Goal: Information Seeking & Learning: Learn about a topic

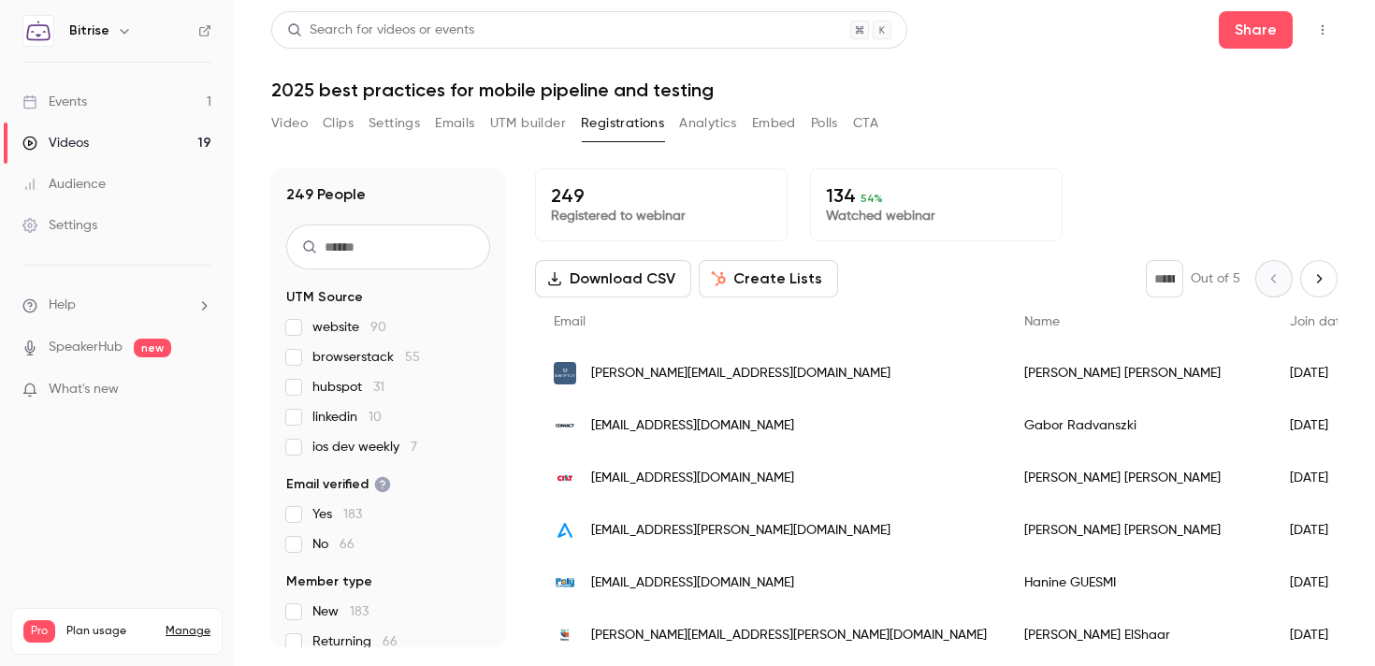
click at [114, 137] on link "Videos 19" at bounding box center [117, 143] width 234 height 41
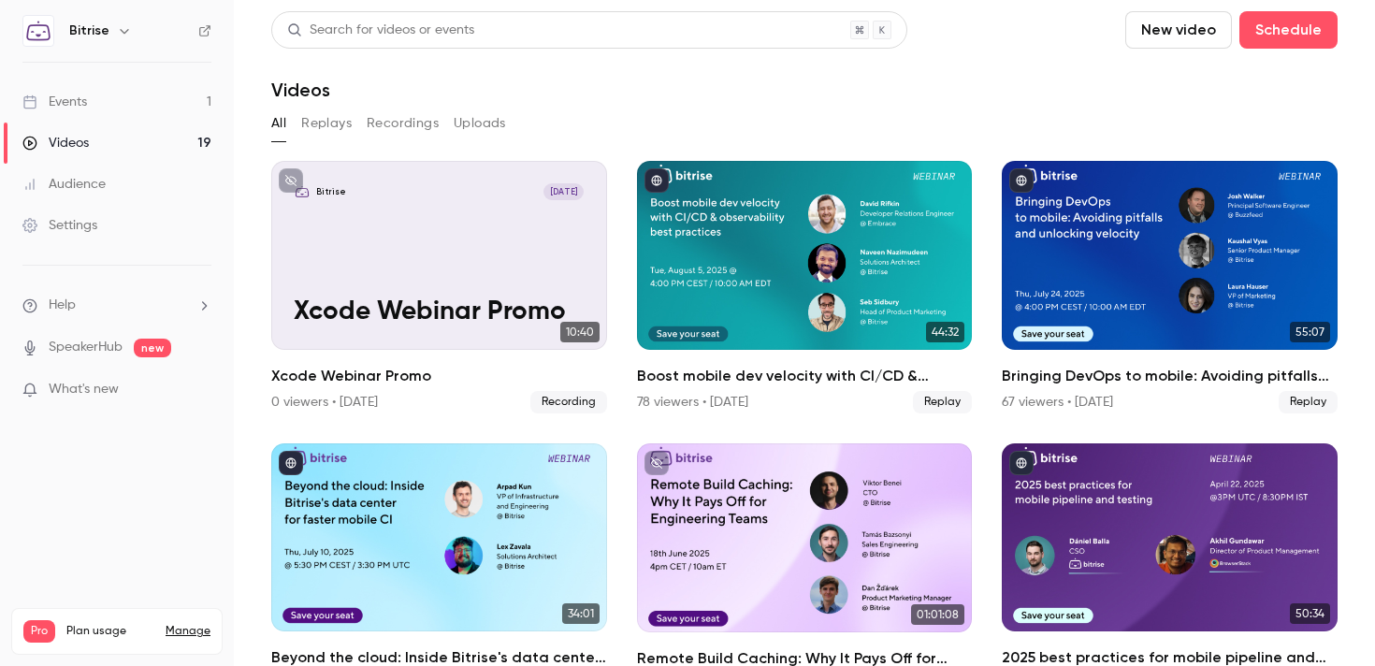
click at [111, 103] on link "Events 1" at bounding box center [117, 101] width 234 height 41
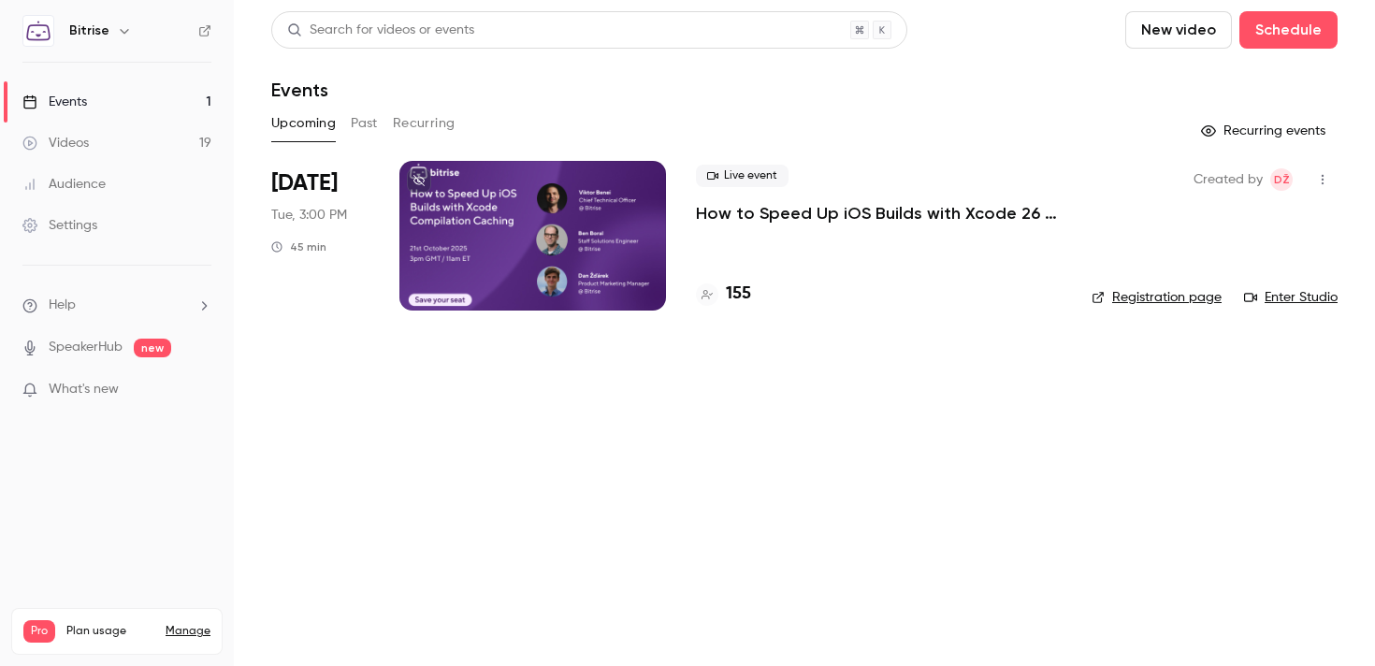
click at [75, 137] on div "Videos" at bounding box center [55, 143] width 66 height 19
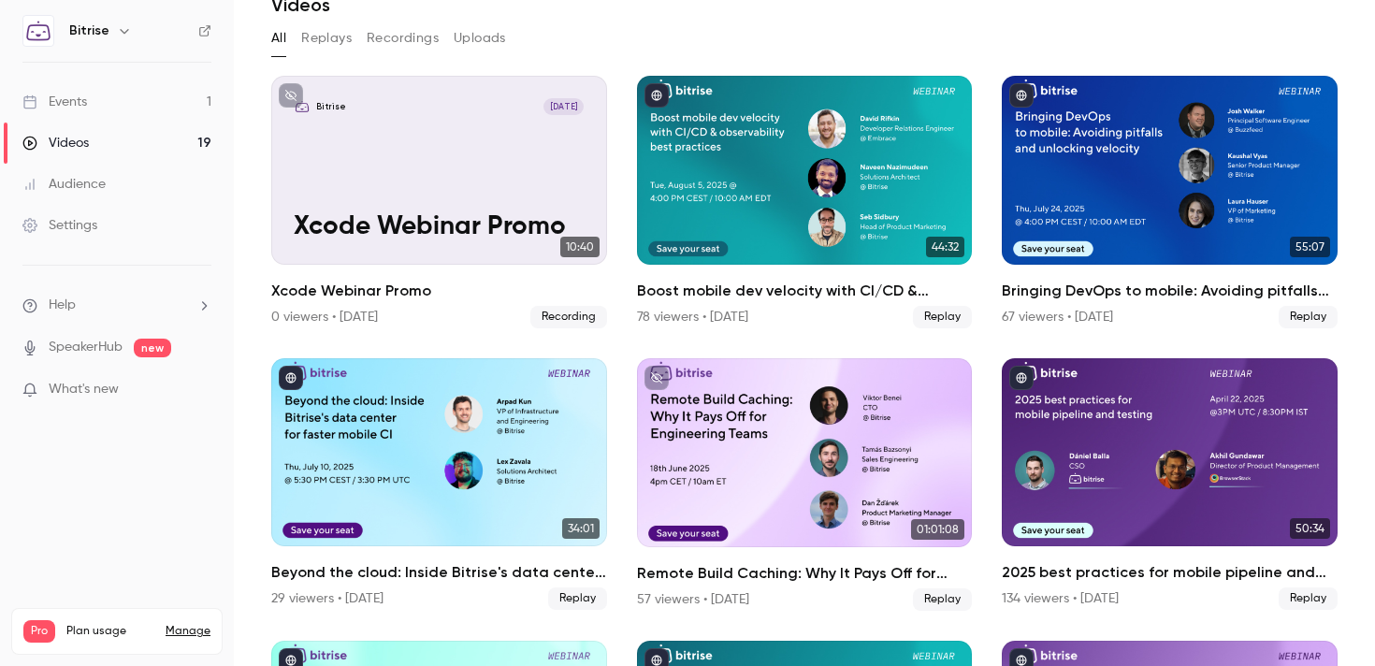
scroll to position [95, 0]
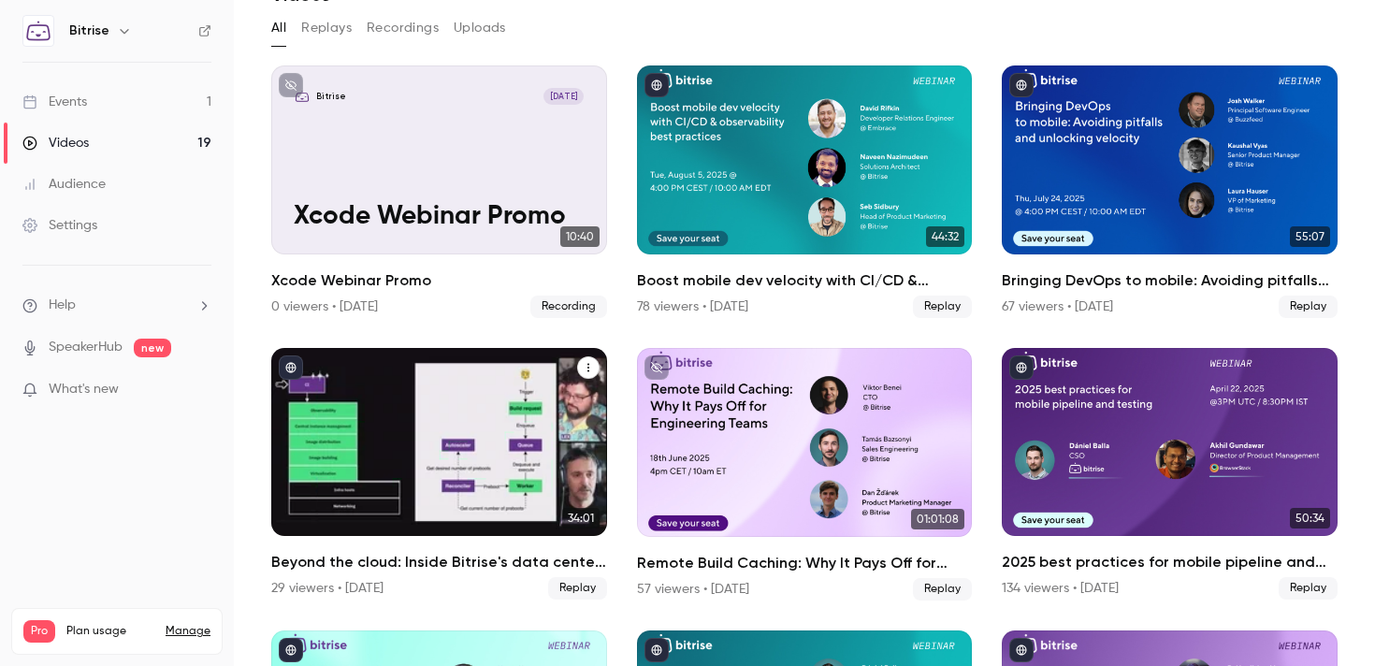
click at [470, 444] on div "Beyond the cloud: Inside Bitrise's data center for faster mobile CI" at bounding box center [439, 442] width 336 height 189
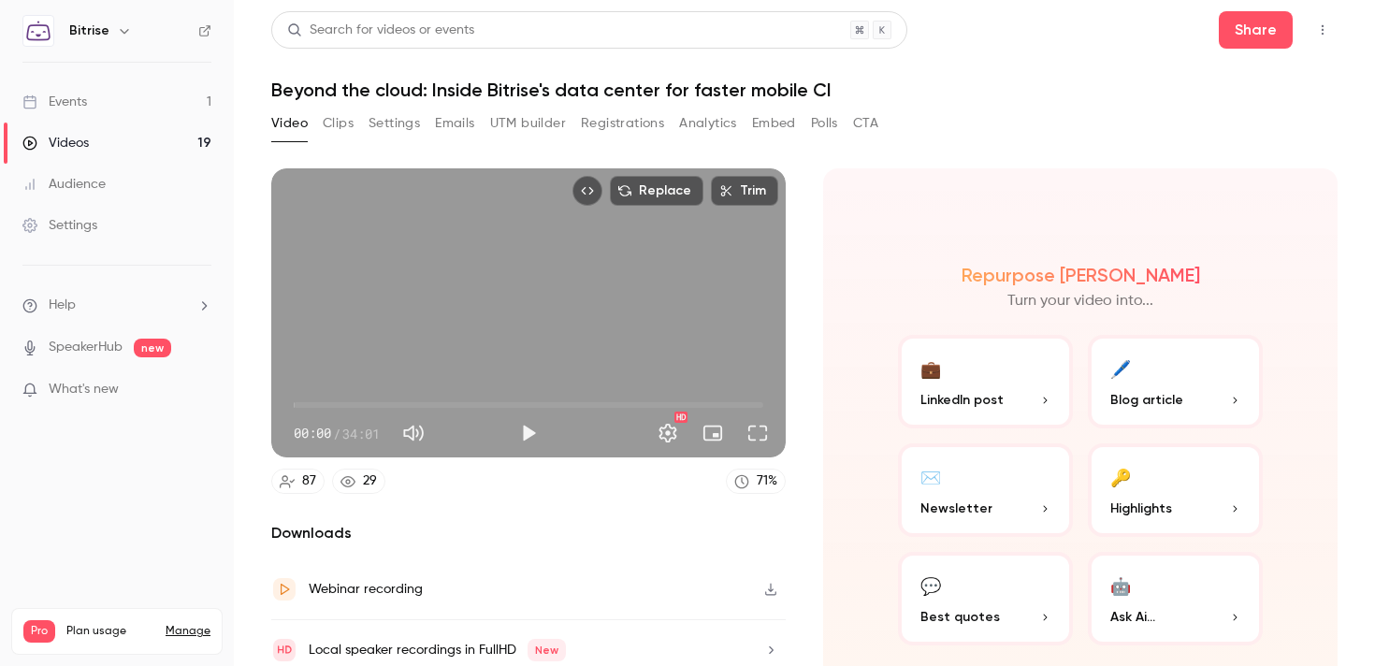
click at [474, 95] on h1 "Beyond the cloud: Inside Bitrise's data center for faster mobile CI" at bounding box center [804, 90] width 1066 height 22
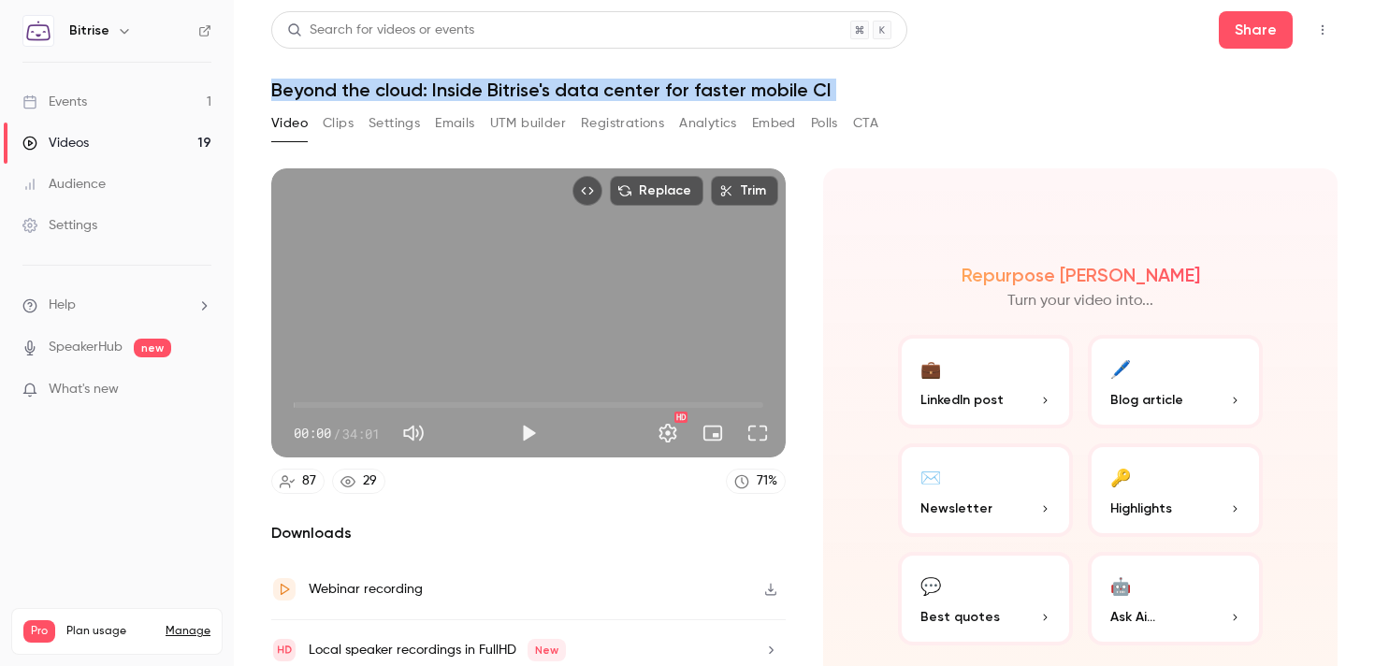
click at [474, 95] on h1 "Beyond the cloud: Inside Bitrise's data center for faster mobile CI" at bounding box center [804, 90] width 1066 height 22
copy div "Beyond the cloud: Inside Bitrise's data center for faster mobile CI Video Clips…"
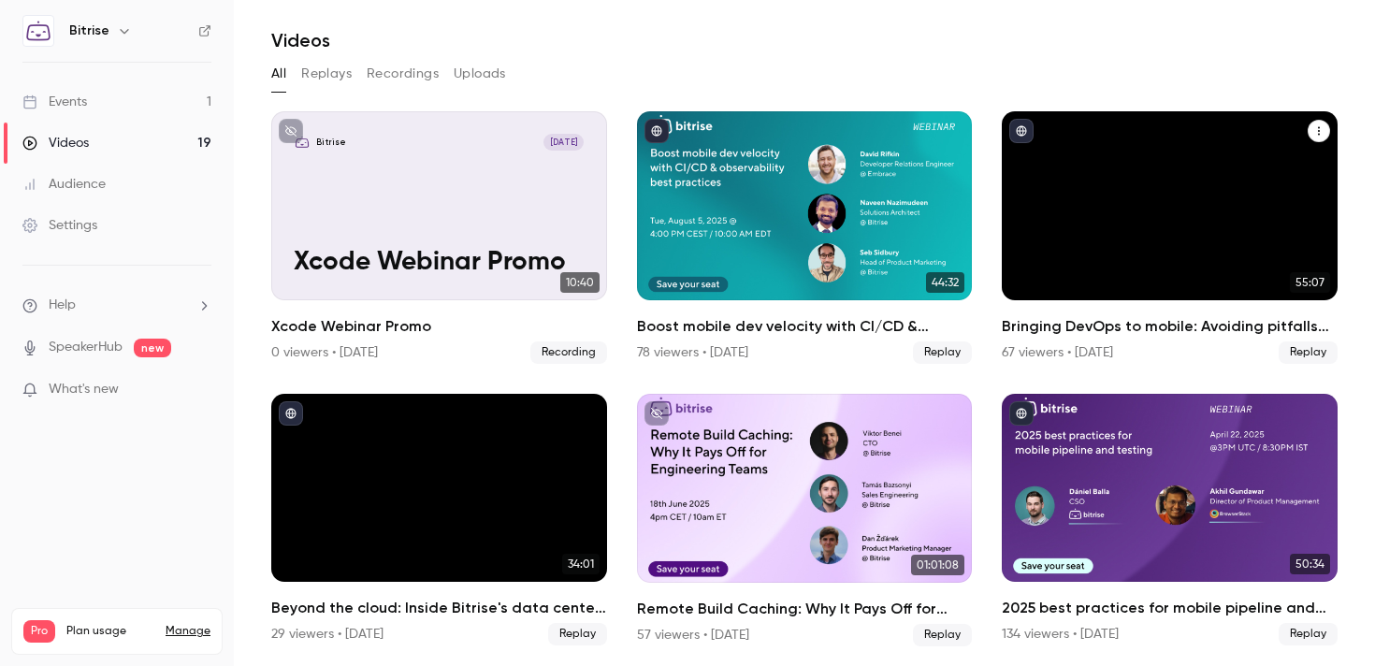
scroll to position [57, 0]
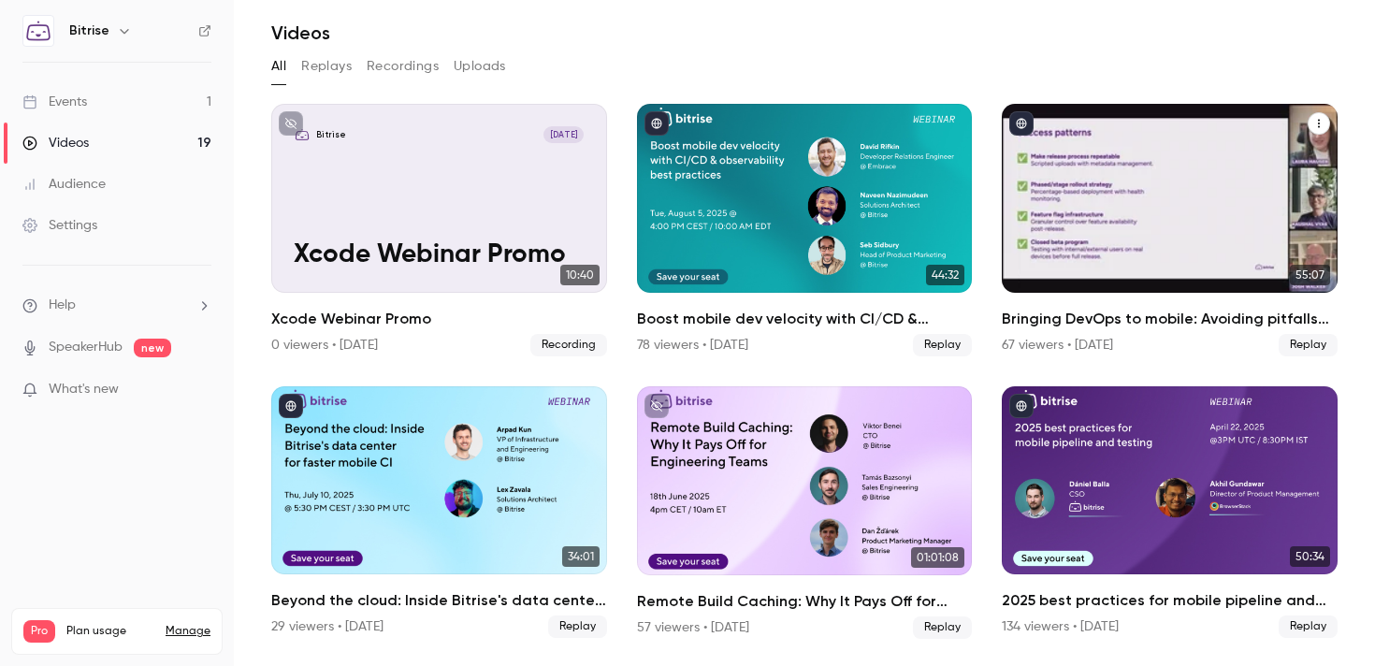
click at [1129, 203] on div "Bringing DevOps to mobile: Avoiding pitfalls and unlocking velocity" at bounding box center [1170, 198] width 336 height 189
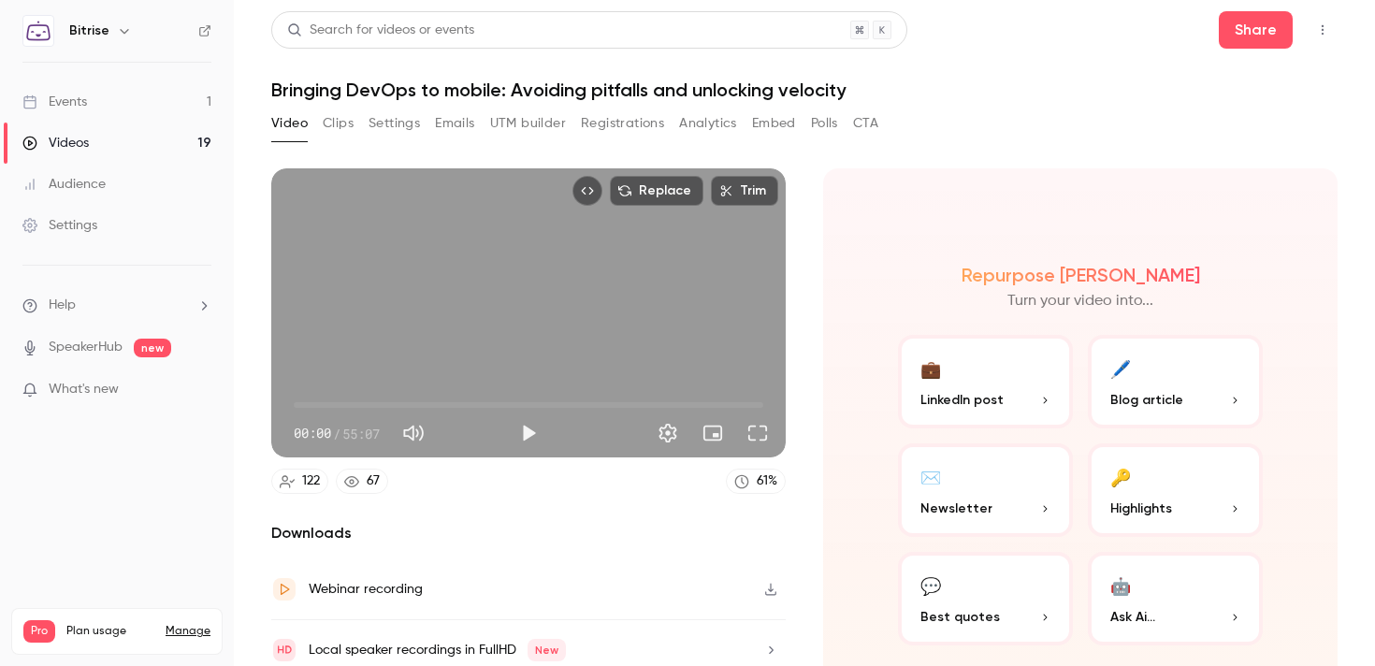
click at [672, 98] on h1 "Bringing DevOps to mobile: Avoiding pitfalls and unlocking velocity" at bounding box center [804, 90] width 1066 height 22
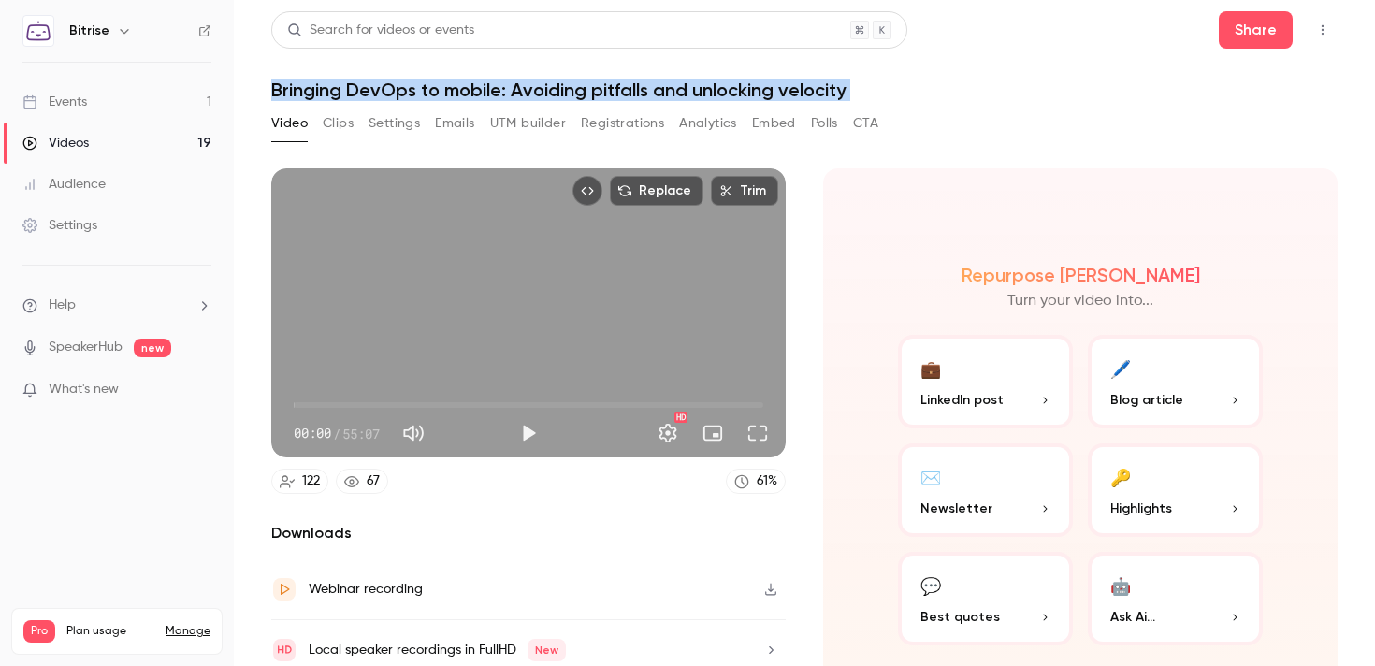
click at [672, 98] on h1 "Bringing DevOps to mobile: Avoiding pitfalls and unlocking velocity" at bounding box center [804, 90] width 1066 height 22
copy div "Bringing DevOps to mobile: Avoiding pitfalls and unlocking velocity Video Clips…"
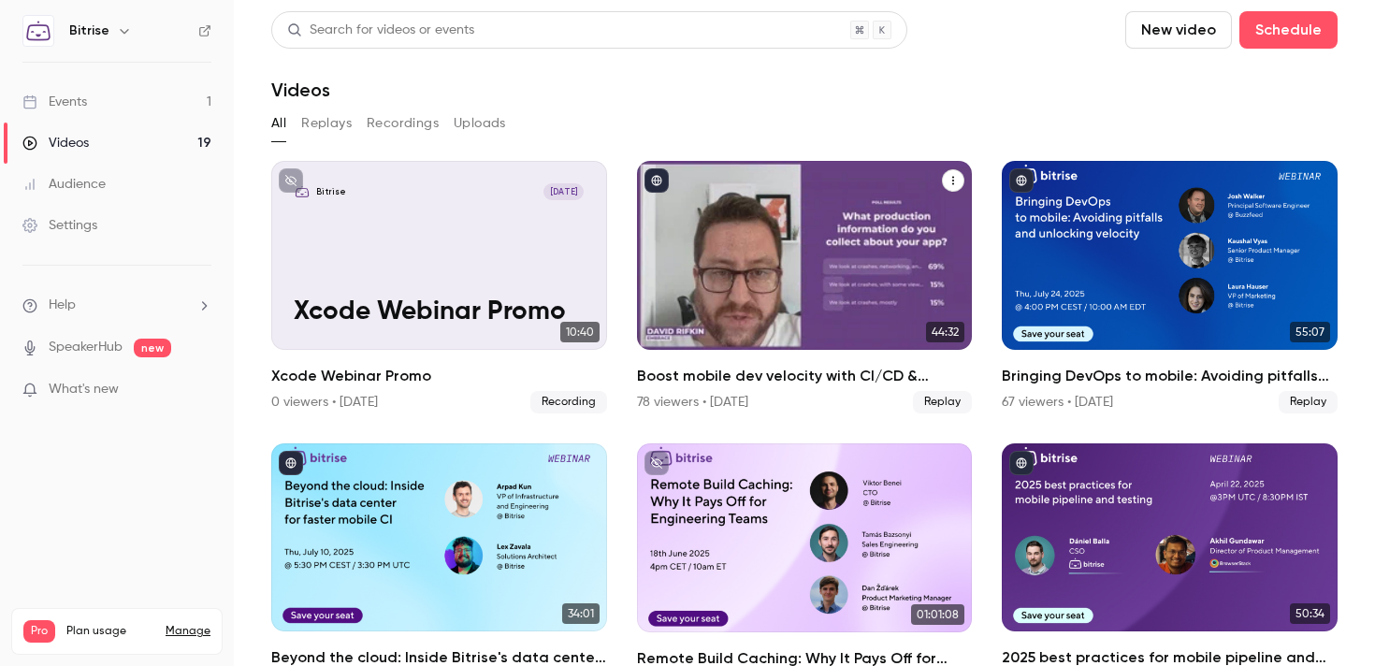
click at [762, 236] on div "Boost mobile dev velocity with CI/CD & observability best practices" at bounding box center [805, 255] width 336 height 189
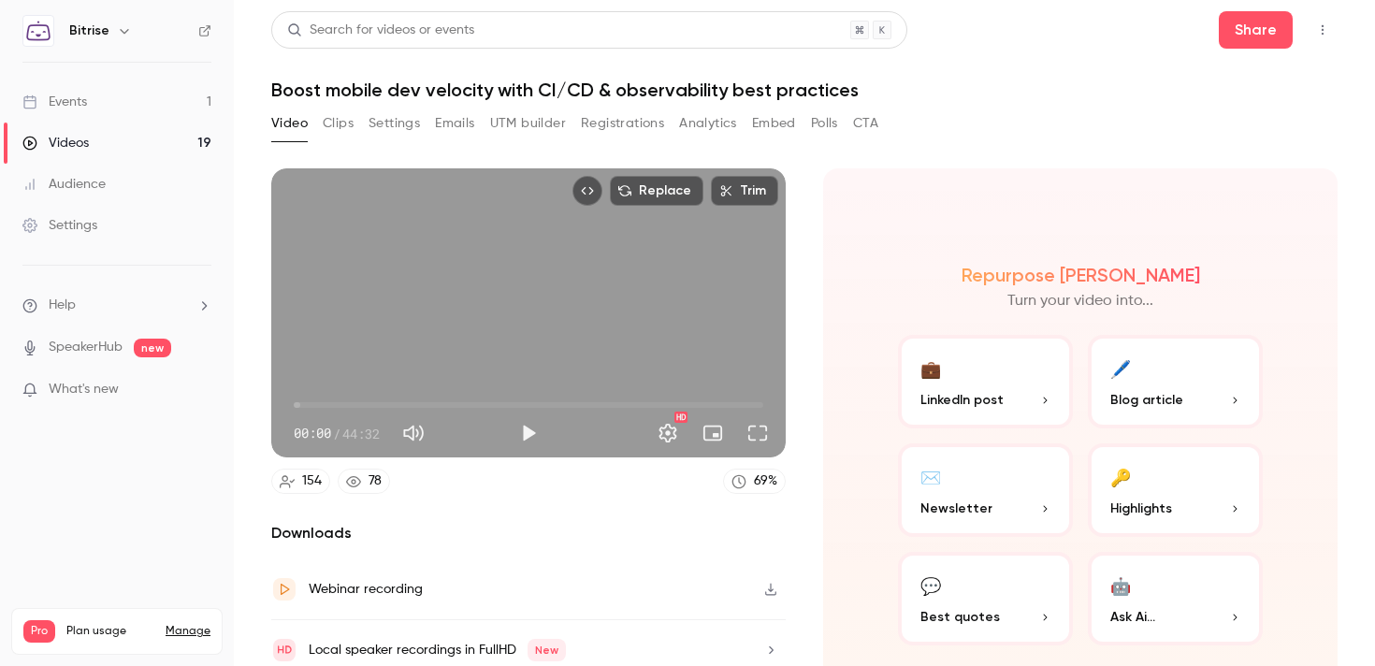
click at [653, 86] on h1 "Boost mobile dev velocity with CI/CD & observability best practices" at bounding box center [804, 90] width 1066 height 22
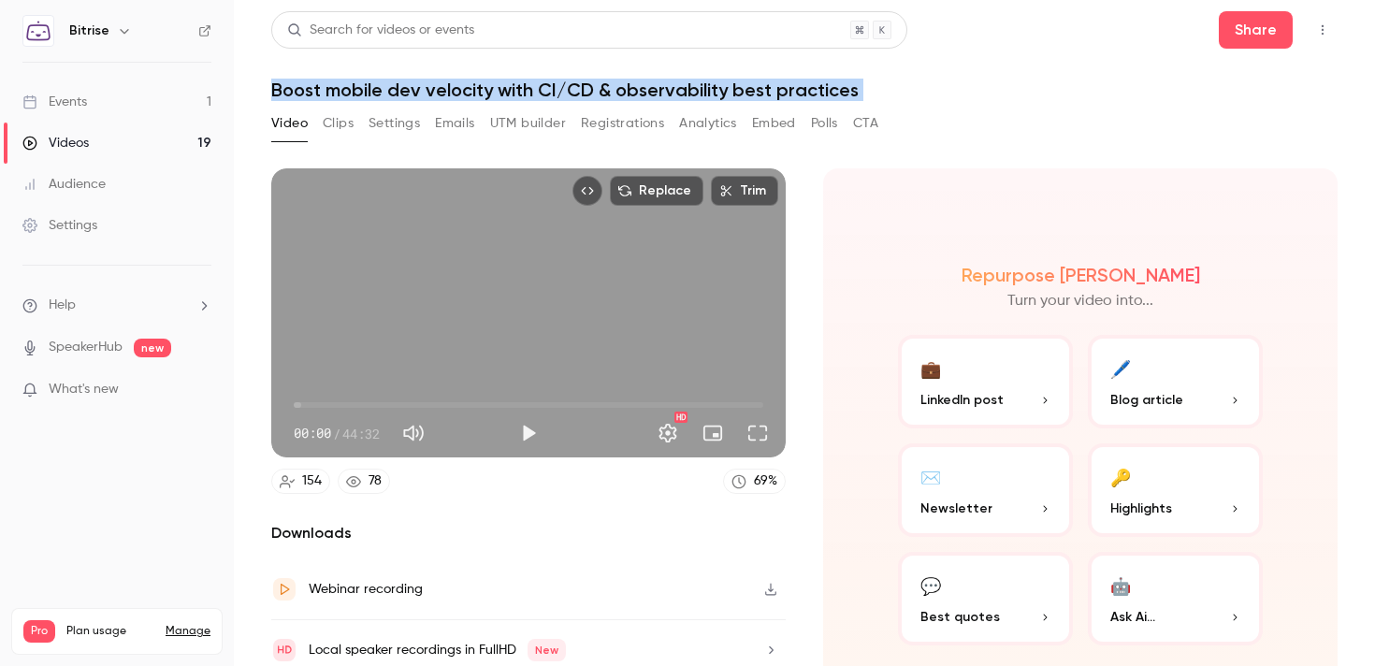
click at [653, 86] on h1 "Boost mobile dev velocity with CI/CD & observability best practices" at bounding box center [804, 90] width 1066 height 22
copy div "Boost mobile dev velocity with CI/CD & observability best practices Video Clips…"
click at [622, 113] on button "Registrations" at bounding box center [622, 123] width 83 height 30
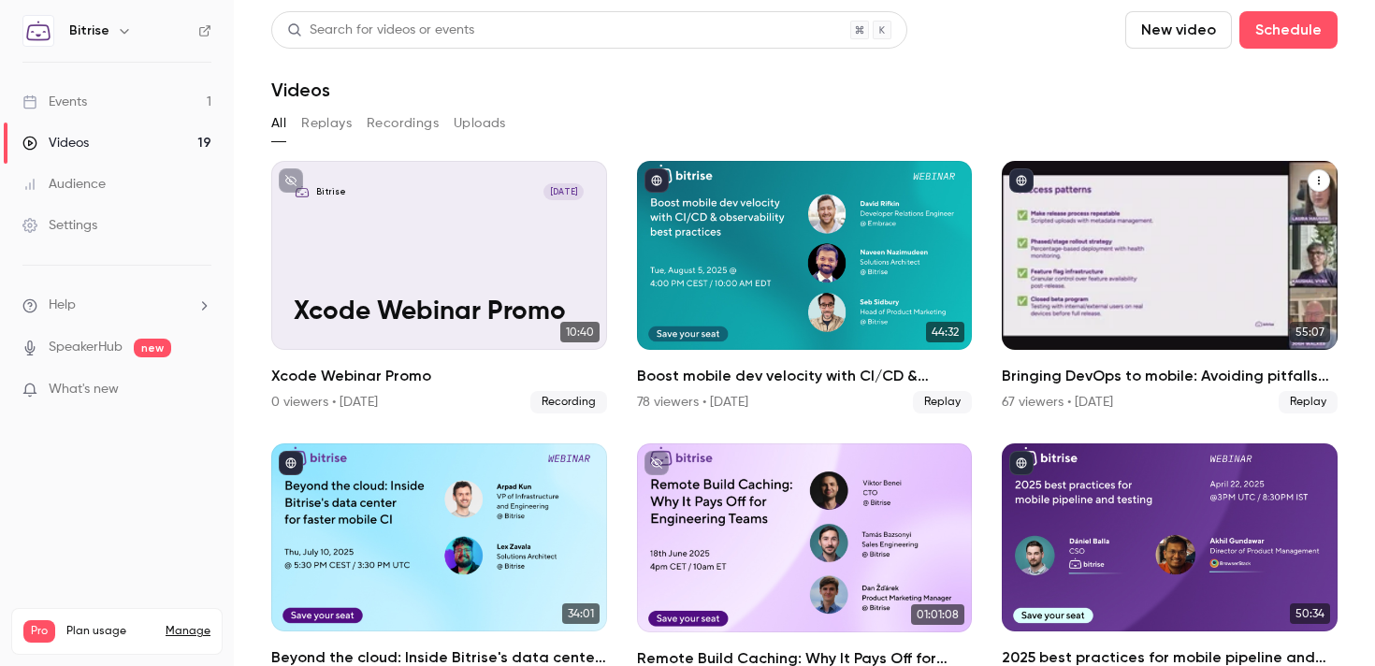
click at [1137, 268] on div "Bringing DevOps to mobile: Avoiding pitfalls and unlocking velocity" at bounding box center [1170, 255] width 336 height 189
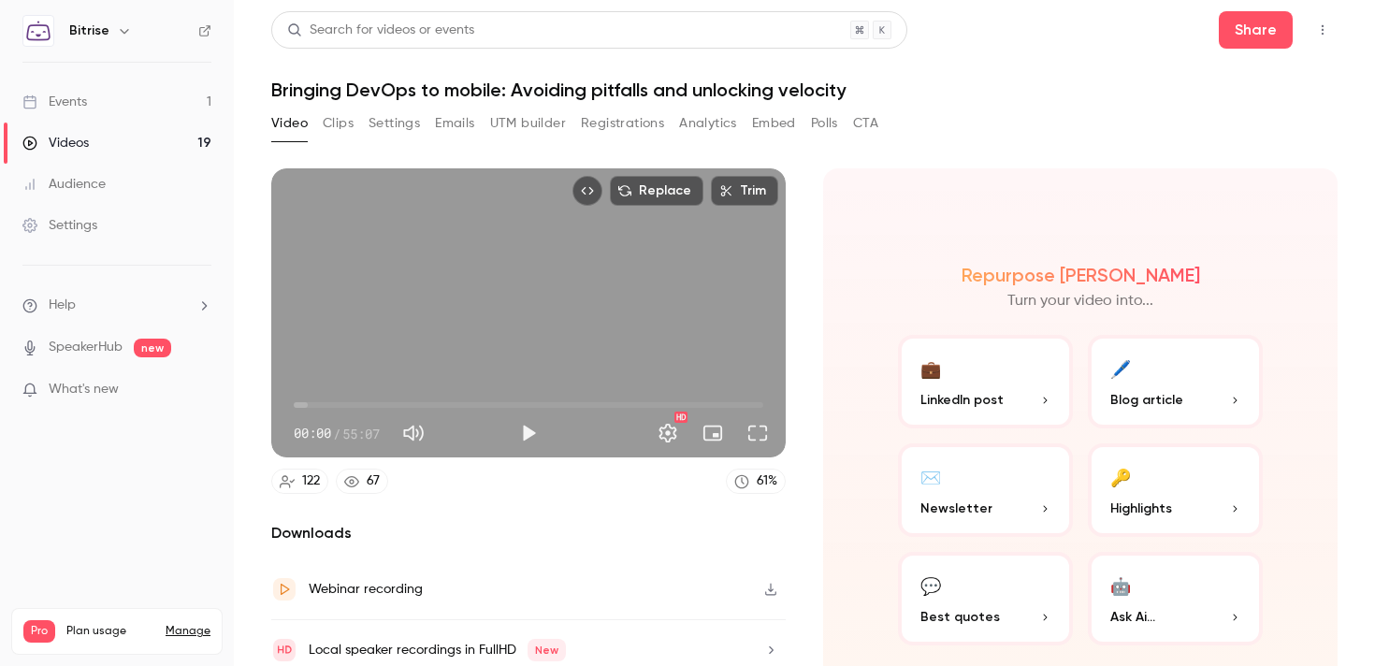
click at [644, 123] on button "Registrations" at bounding box center [622, 123] width 83 height 30
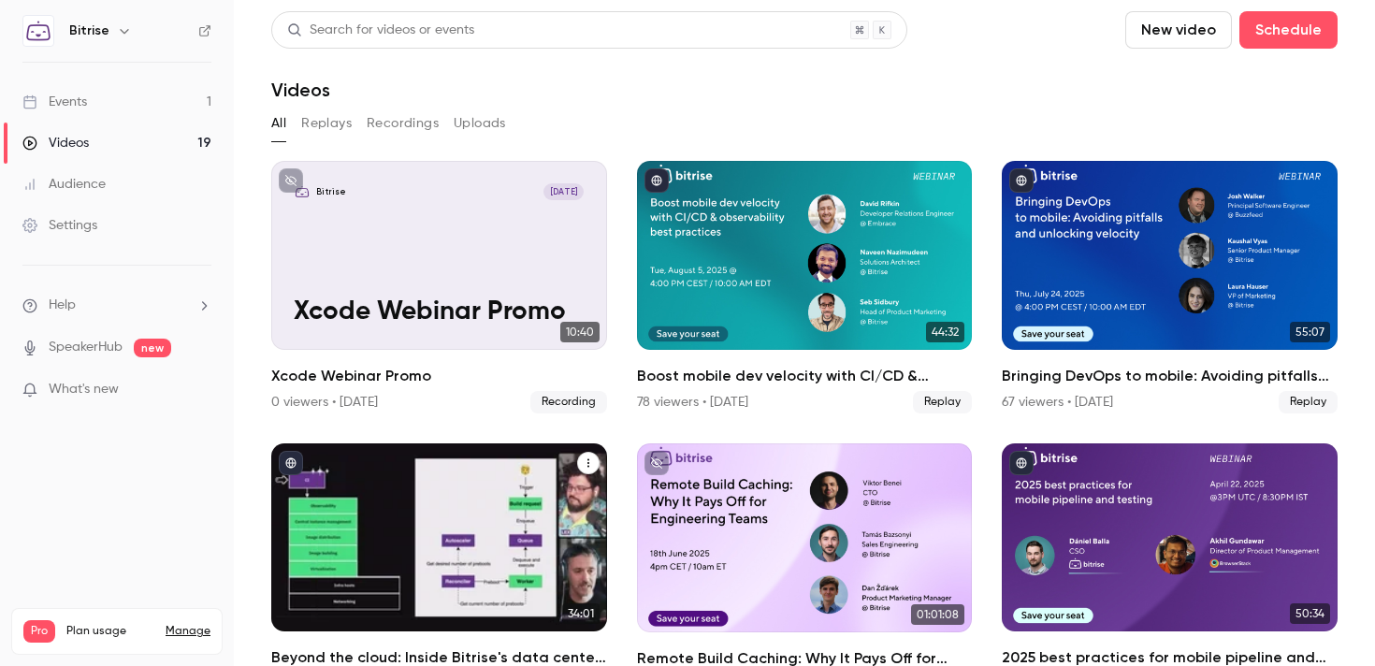
click at [407, 491] on div "Beyond the cloud: Inside Bitrise's data center for faster mobile CI" at bounding box center [439, 537] width 336 height 189
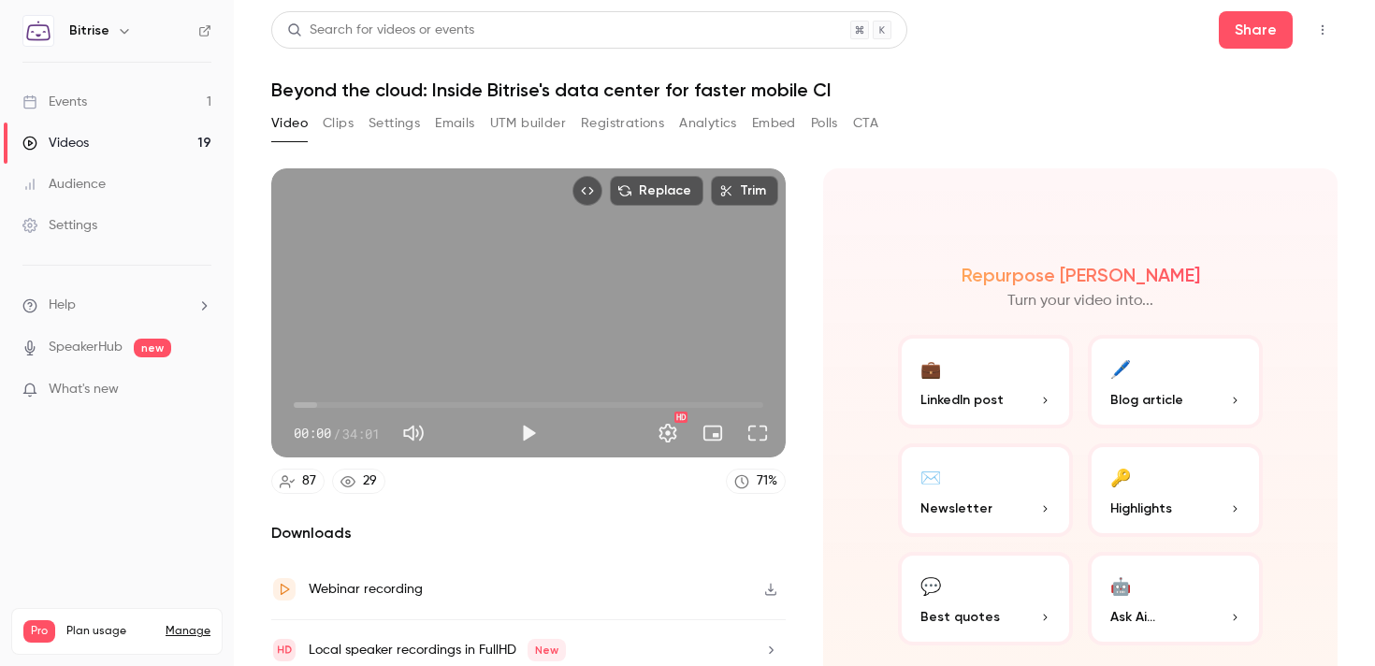
click at [597, 126] on button "Registrations" at bounding box center [622, 123] width 83 height 30
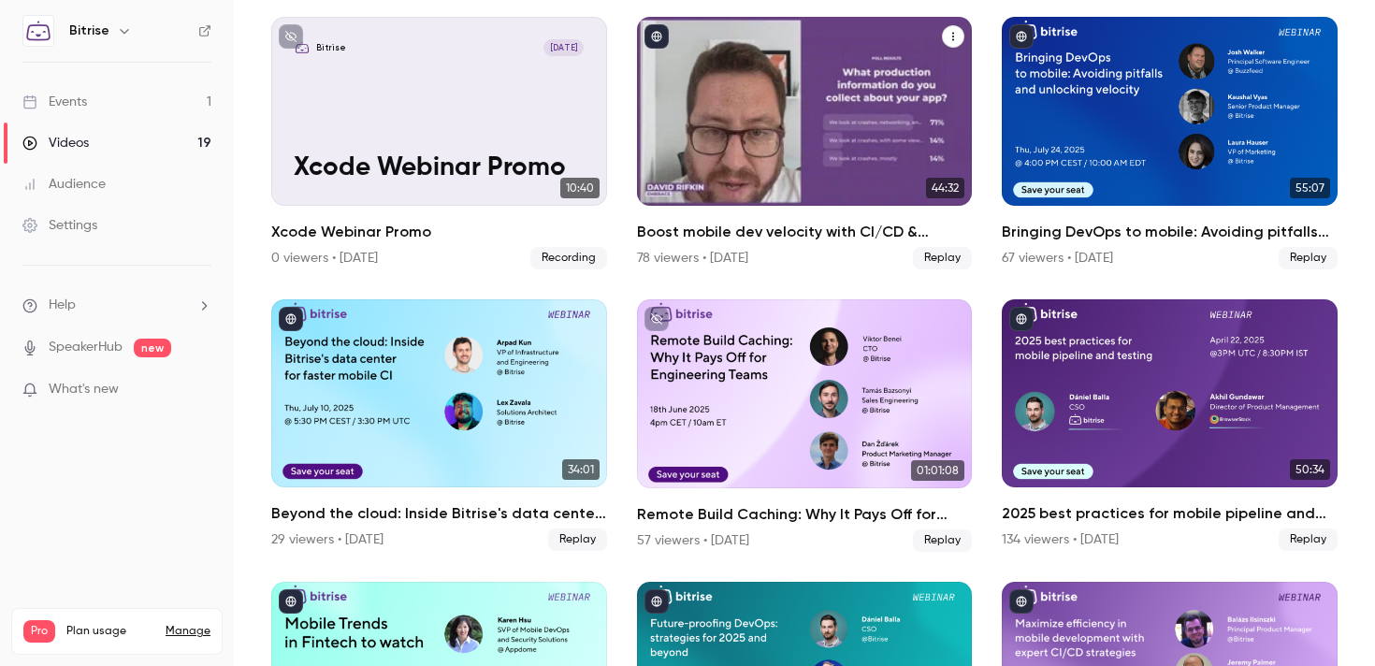
scroll to position [145, 0]
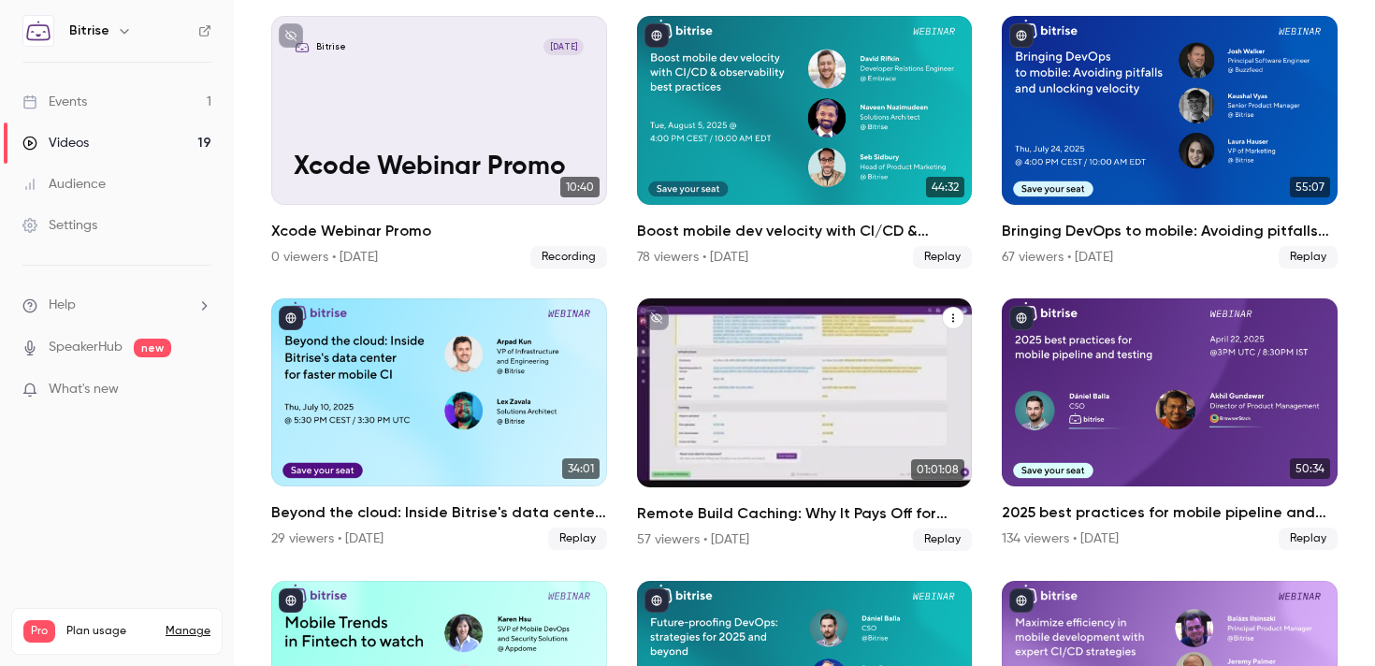
click at [833, 409] on div "Remote Build Caching: Why It Pays Off for Engineering Teams" at bounding box center [805, 392] width 336 height 189
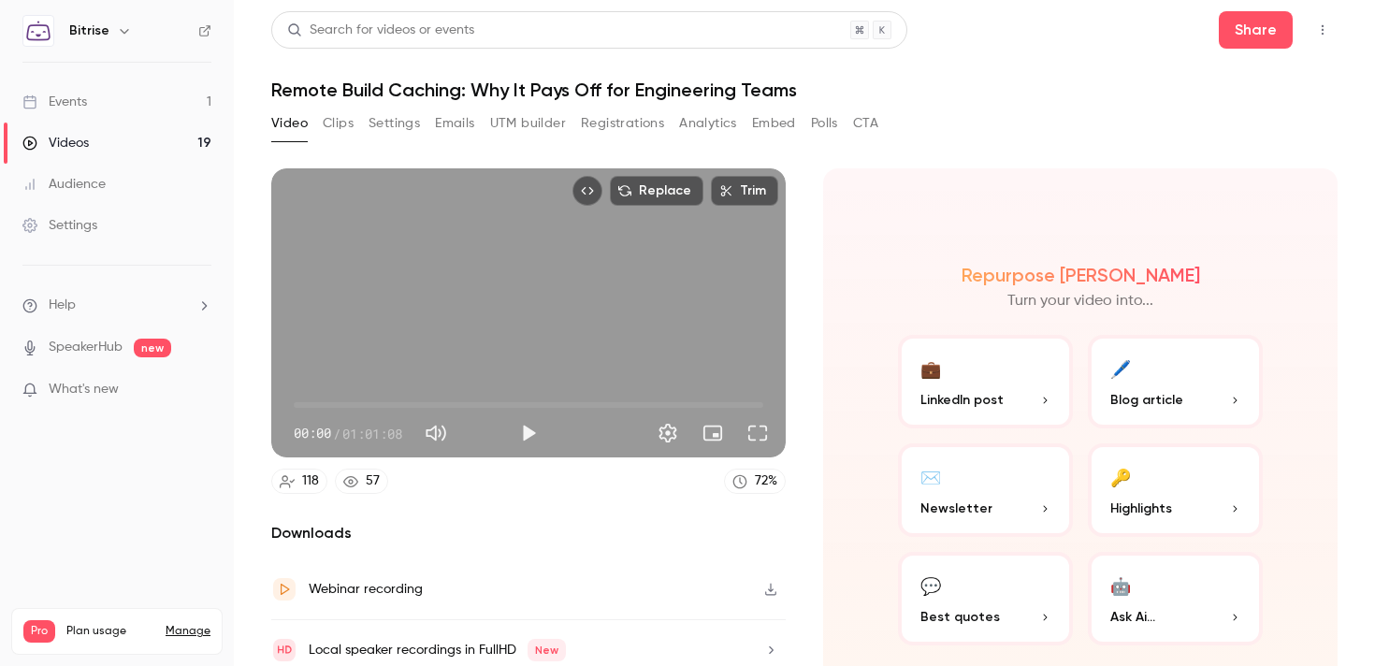
click at [629, 124] on button "Registrations" at bounding box center [622, 123] width 83 height 30
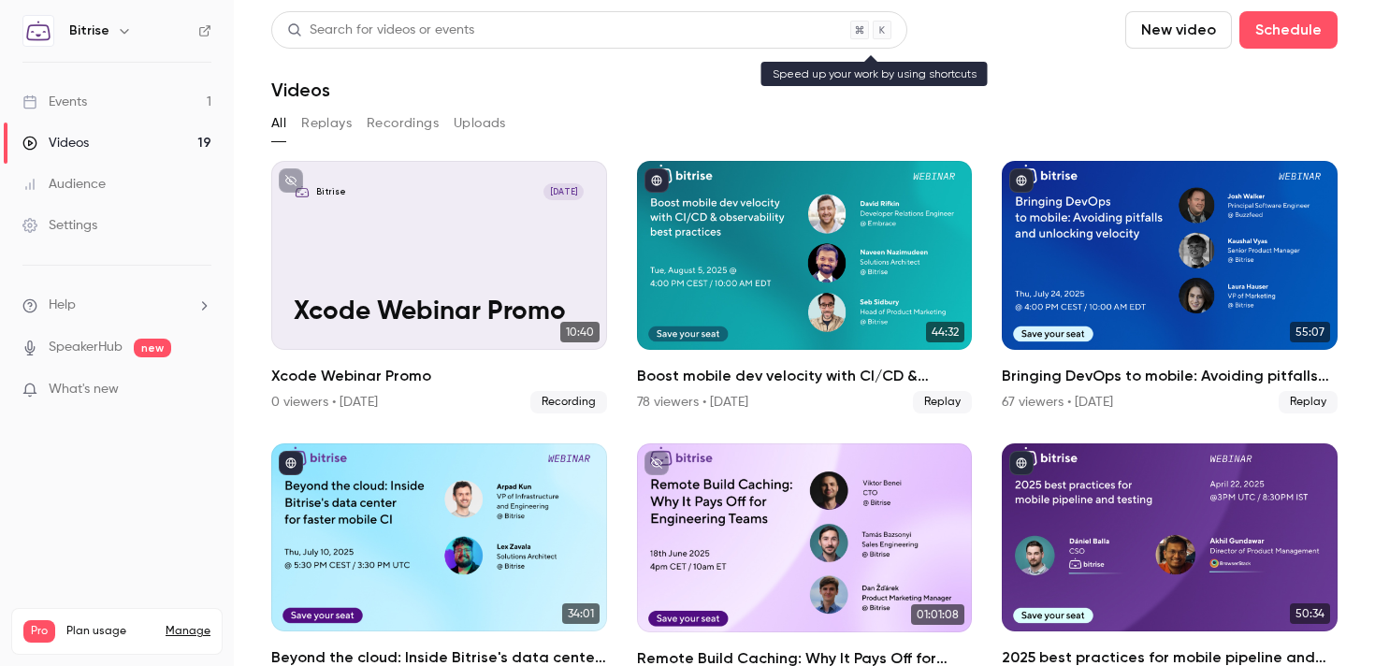
click at [407, 22] on div "Search for videos or events" at bounding box center [380, 31] width 187 height 20
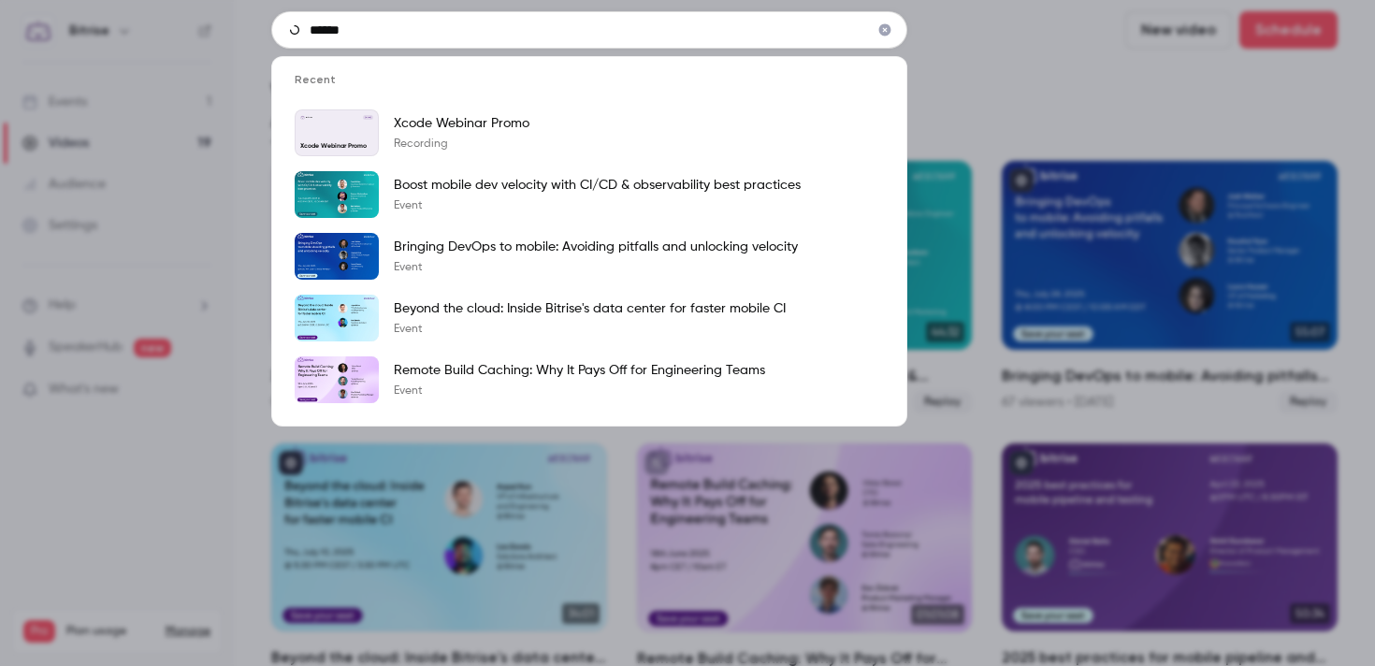
type input "******"
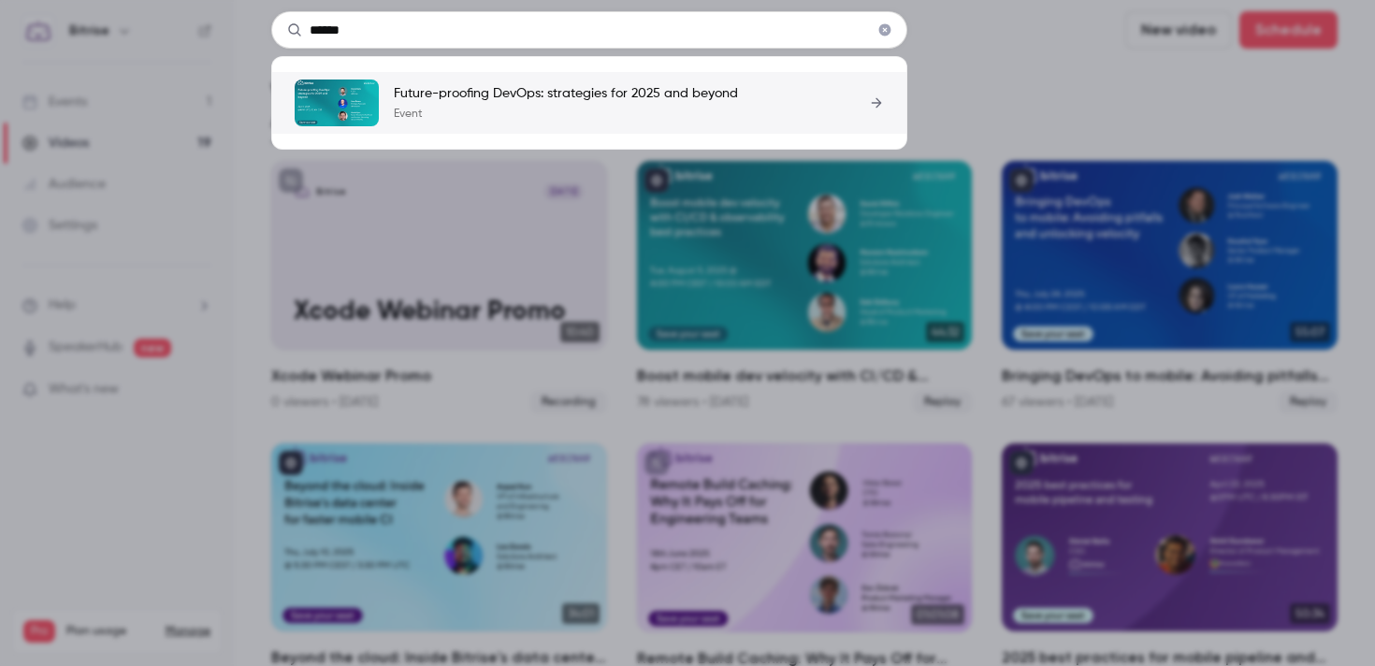
click at [550, 100] on p "Future-proofing DevOps: strategies for 2025 and beyond" at bounding box center [566, 93] width 344 height 19
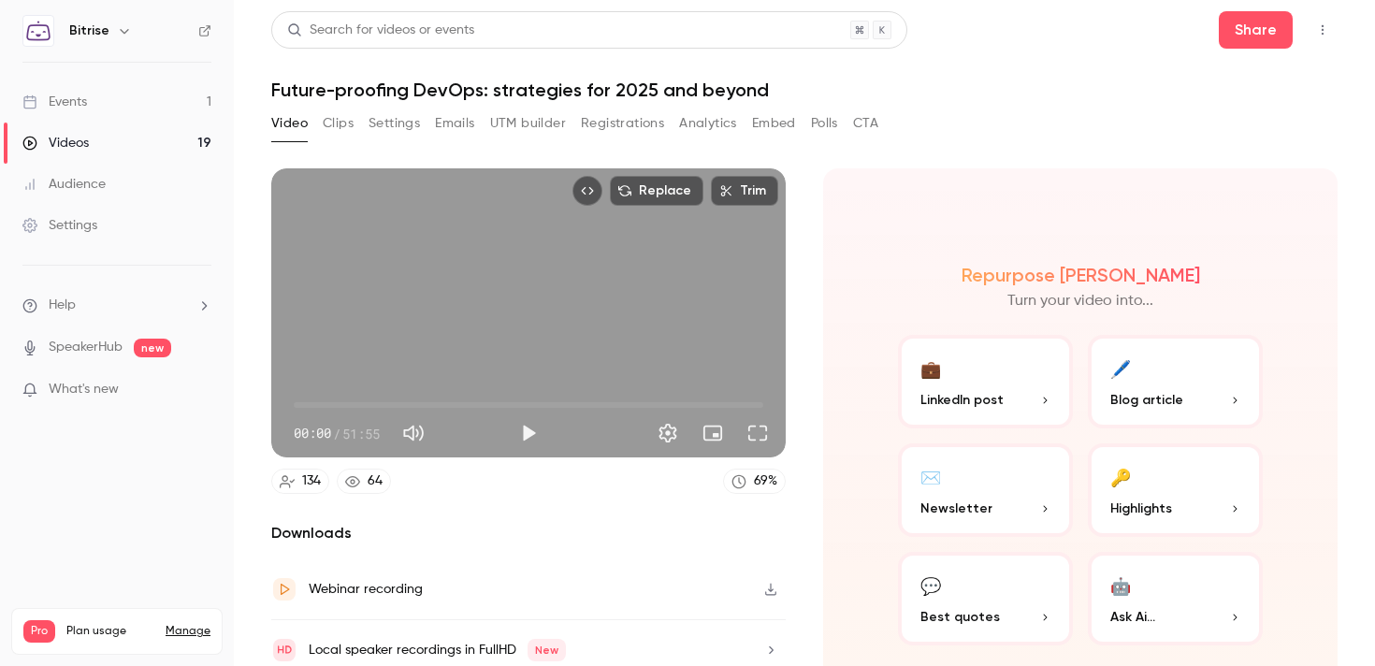
click at [653, 115] on button "Registrations" at bounding box center [622, 123] width 83 height 30
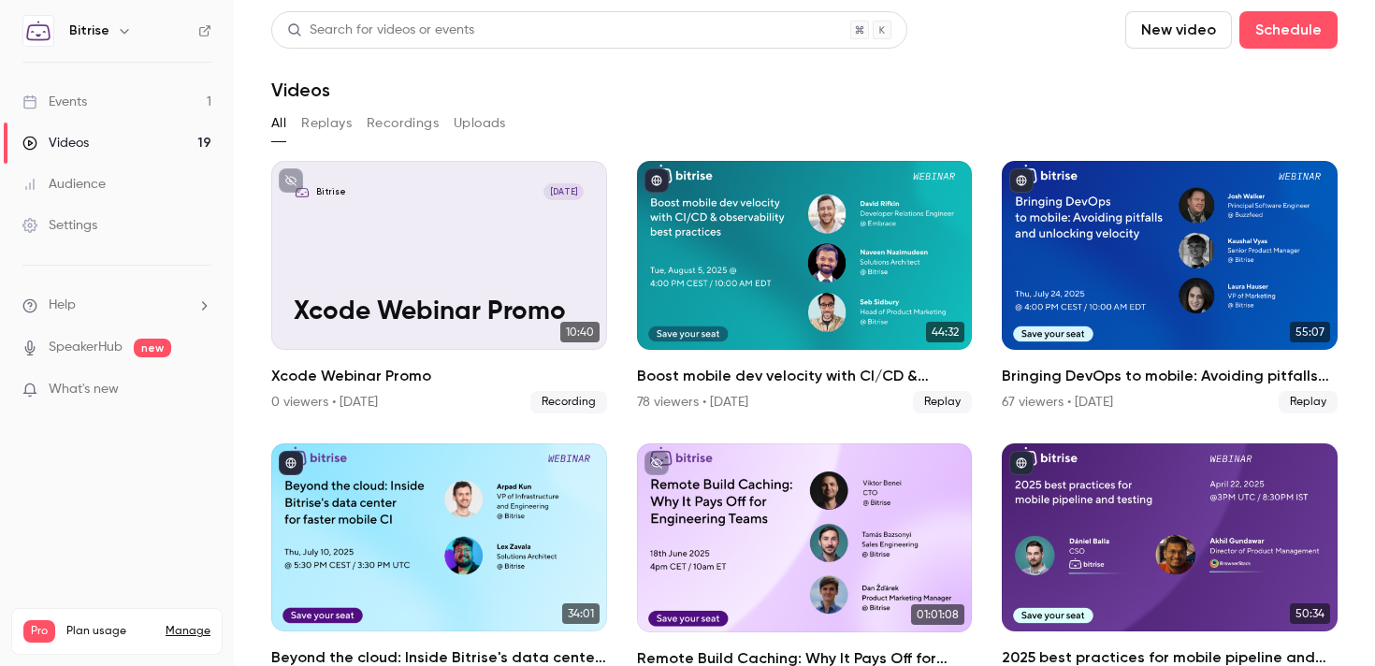
click at [392, 26] on div "Search for videos or events" at bounding box center [380, 31] width 187 height 20
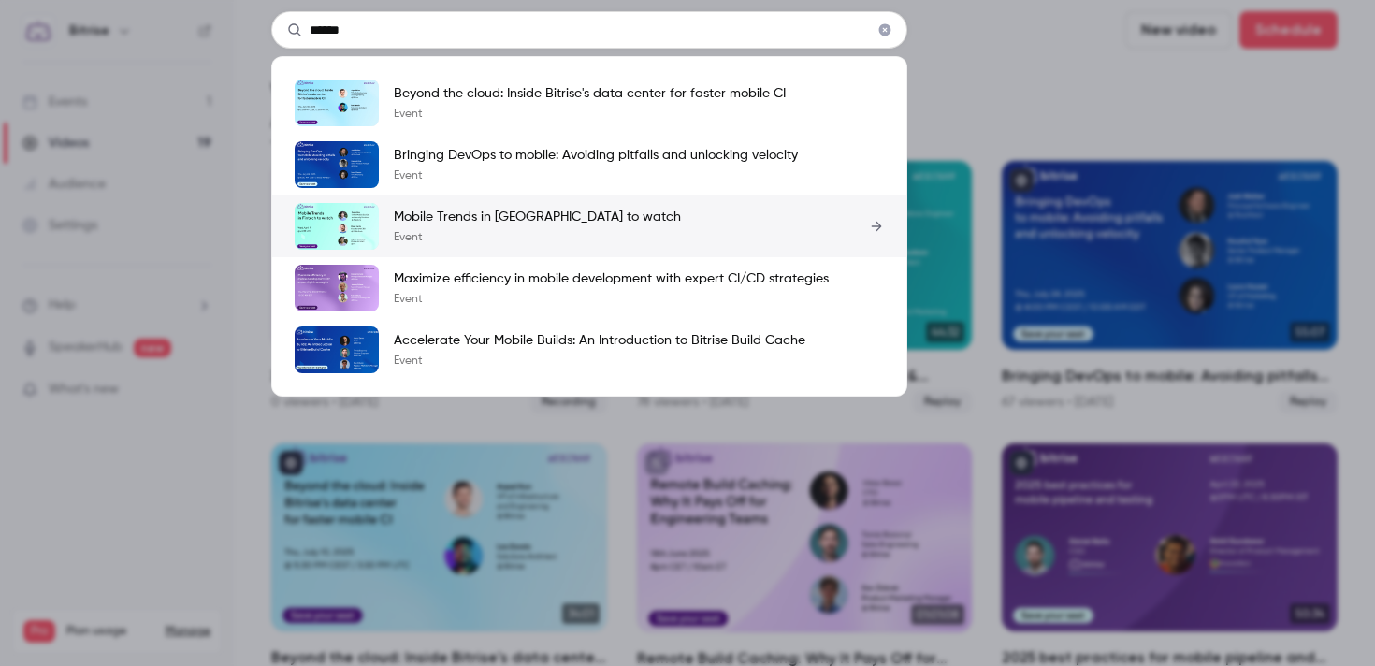
type input "******"
click at [485, 226] on div "Mobile Trends in [GEOGRAPHIC_DATA] to watch Event" at bounding box center [537, 226] width 287 height 37
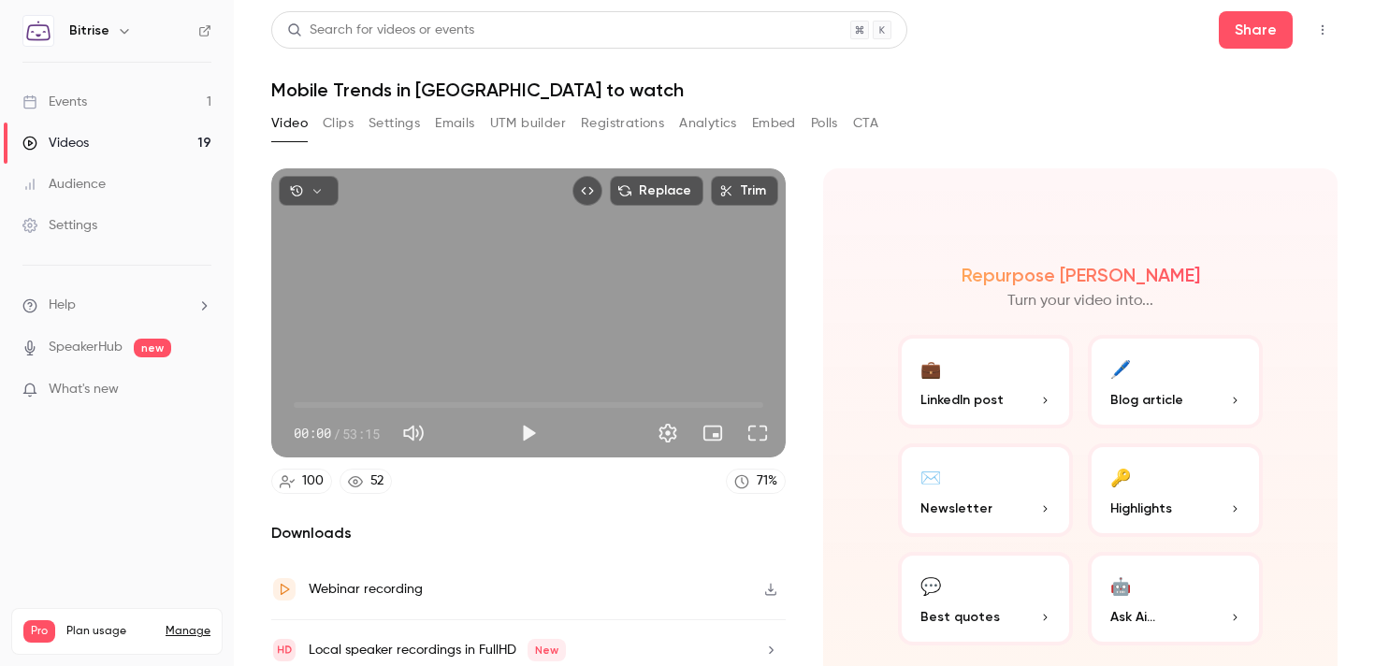
click at [603, 129] on button "Registrations" at bounding box center [622, 123] width 83 height 30
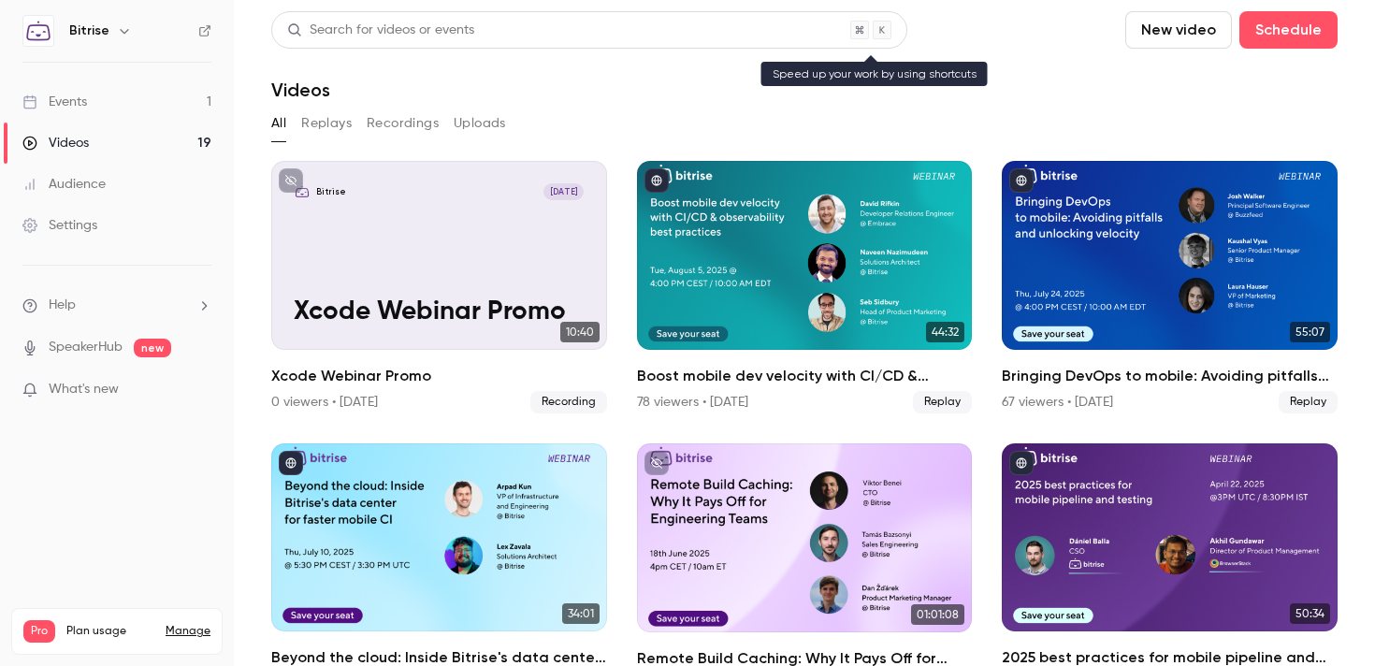
click at [357, 33] on div "Search for videos or events" at bounding box center [380, 31] width 187 height 20
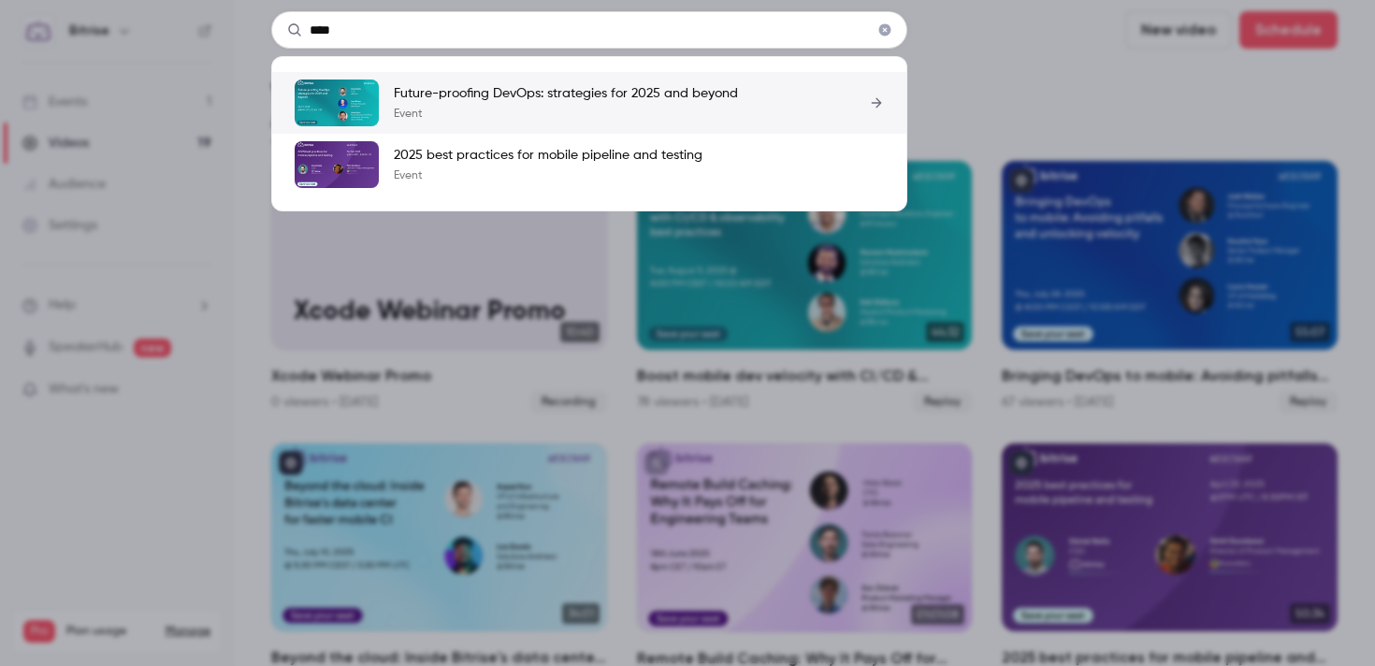
type input "****"
click at [482, 106] on div "Future-proofing DevOps: strategies for 2025 and beyond Event" at bounding box center [566, 102] width 344 height 37
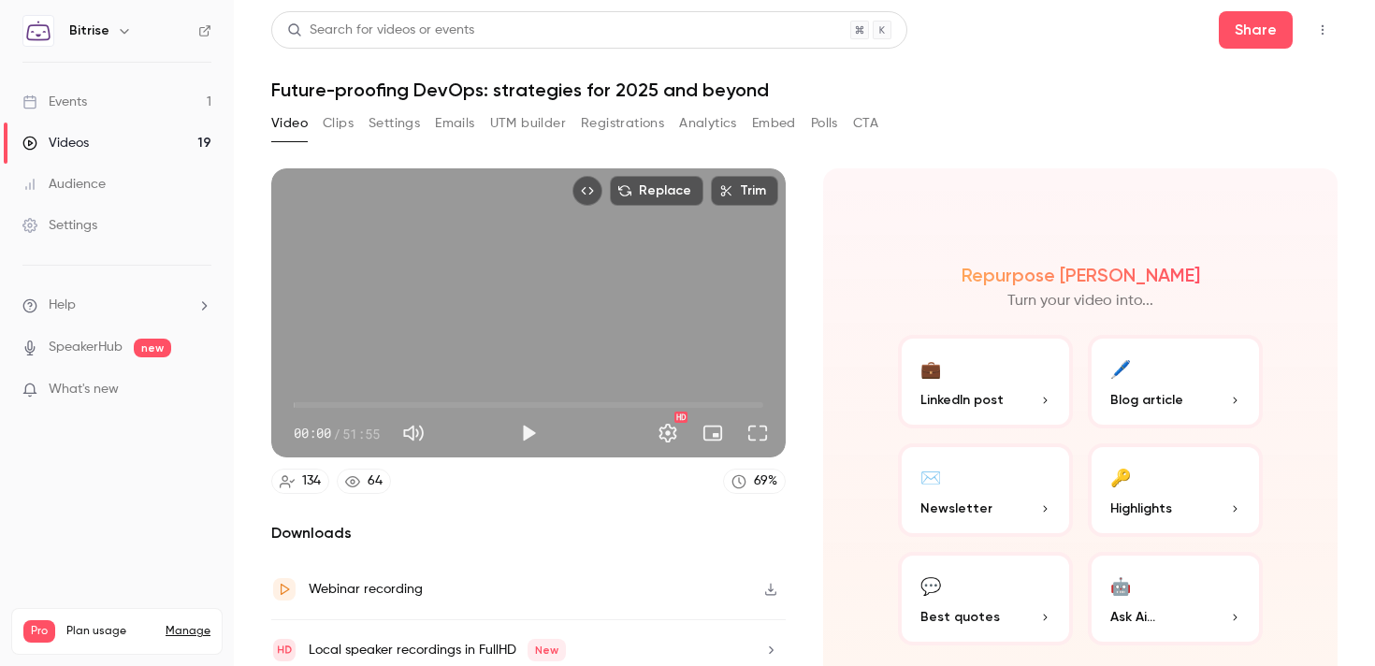
click at [611, 135] on button "Registrations" at bounding box center [622, 123] width 83 height 30
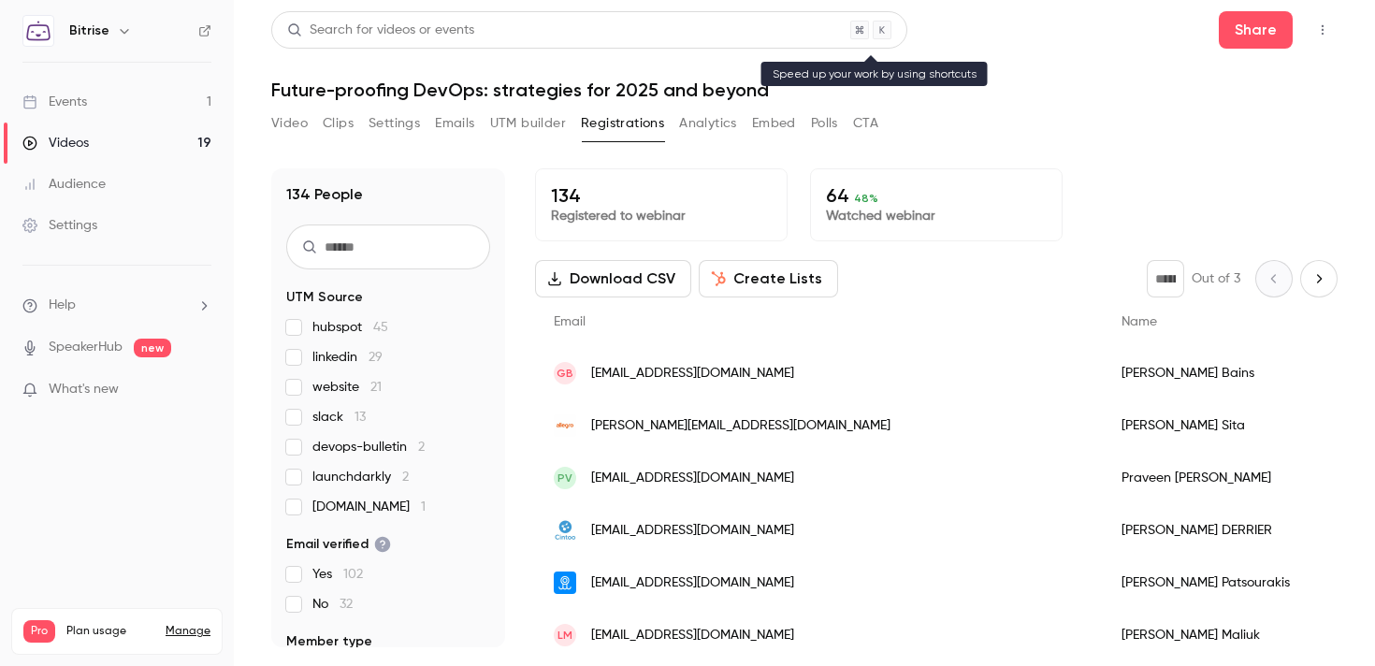
click at [386, 28] on div "Search for videos or events" at bounding box center [380, 31] width 187 height 20
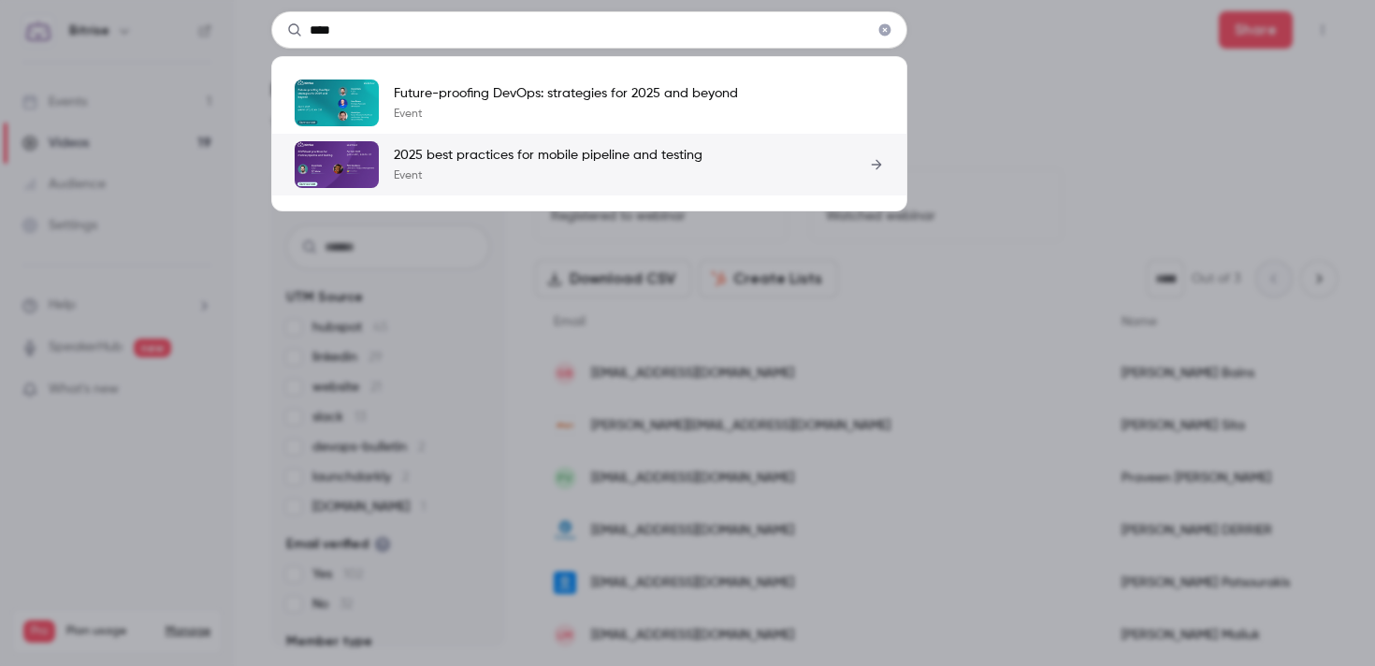
type input "****"
click at [469, 165] on div "2025 best practices for mobile pipeline and testing Event" at bounding box center [548, 164] width 309 height 37
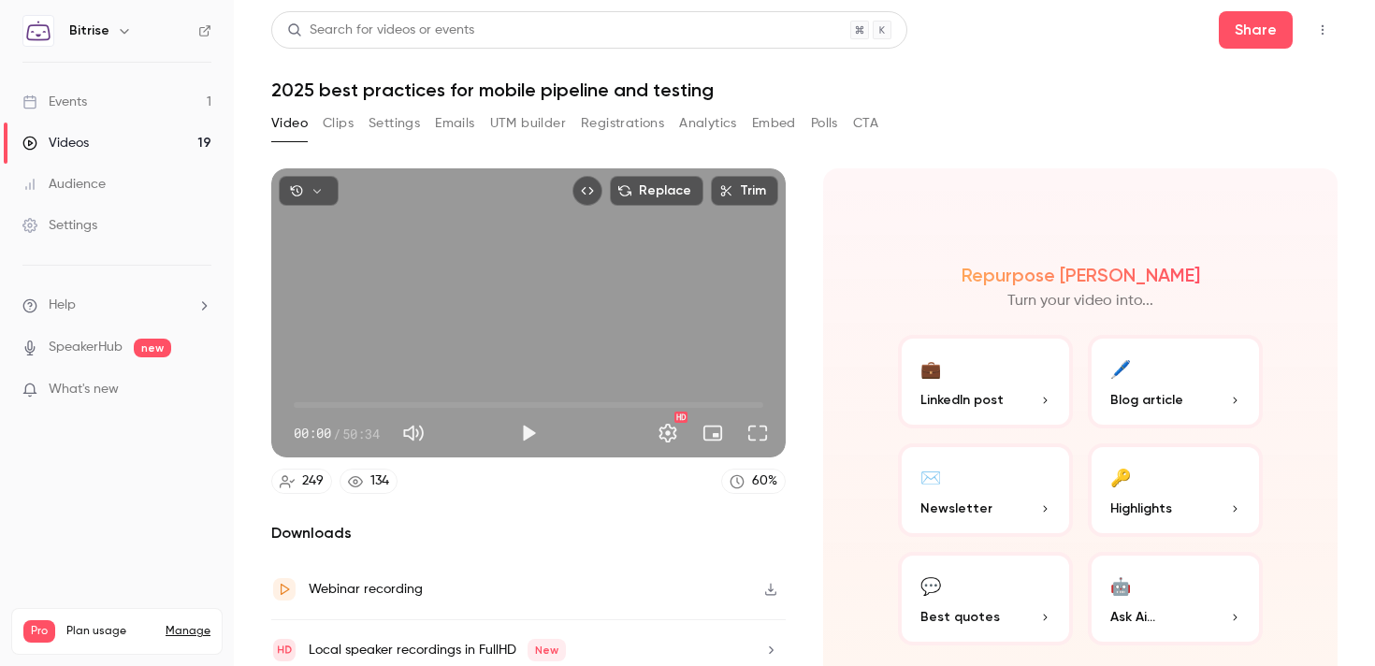
click at [600, 113] on button "Registrations" at bounding box center [622, 123] width 83 height 30
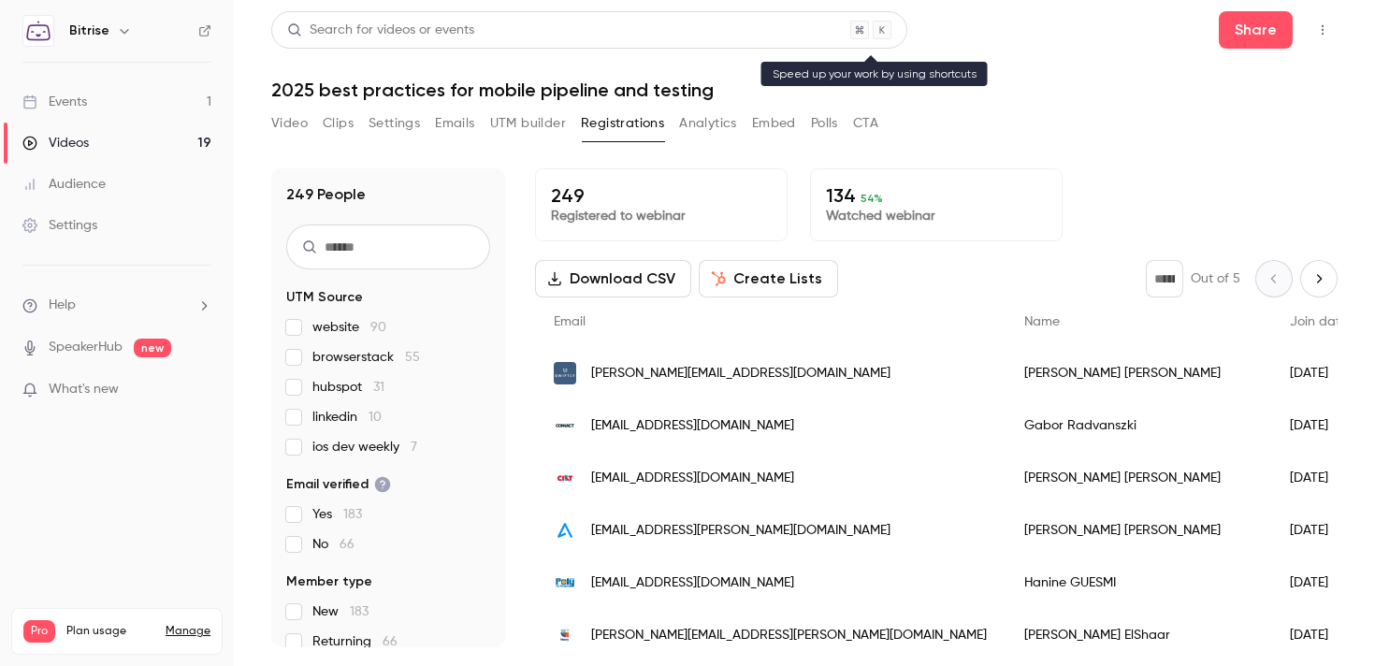
click at [402, 33] on div "Search for videos or events" at bounding box center [380, 31] width 187 height 20
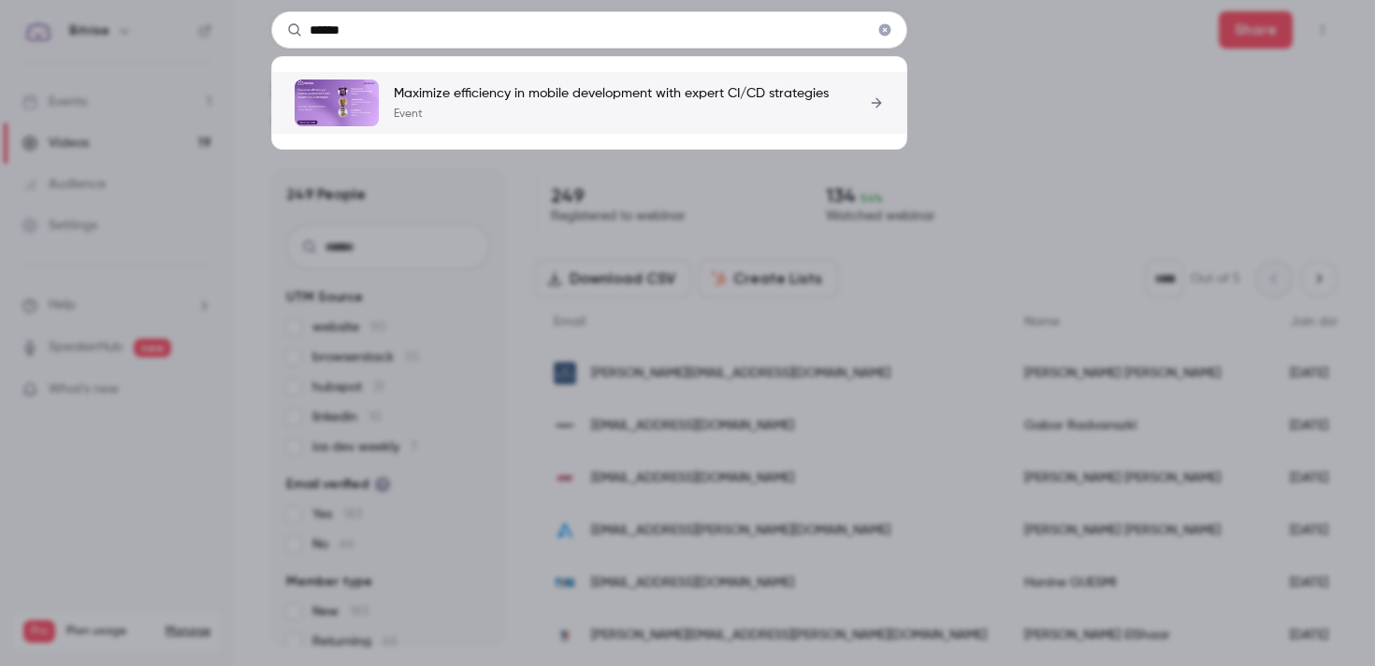
type input "******"
click at [472, 93] on p "Maximize efficiency in mobile development with expert CI/CD strategies" at bounding box center [611, 93] width 435 height 19
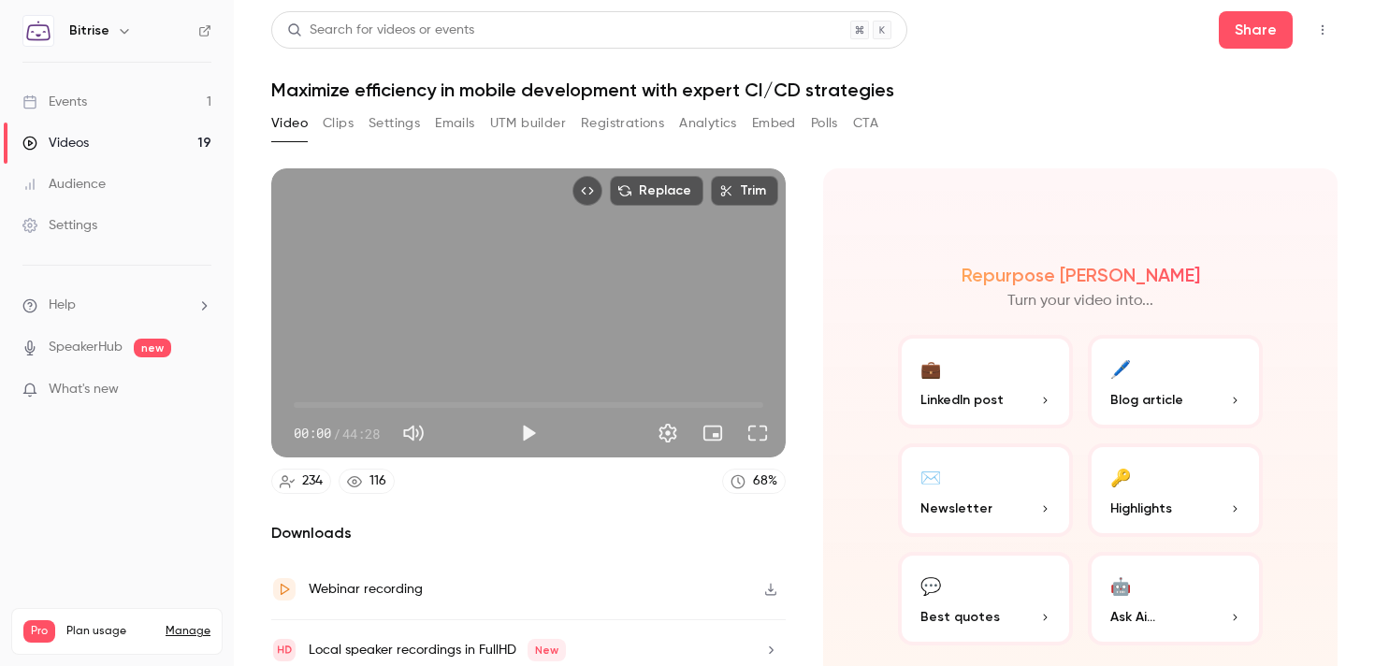
click at [629, 124] on button "Registrations" at bounding box center [622, 123] width 83 height 30
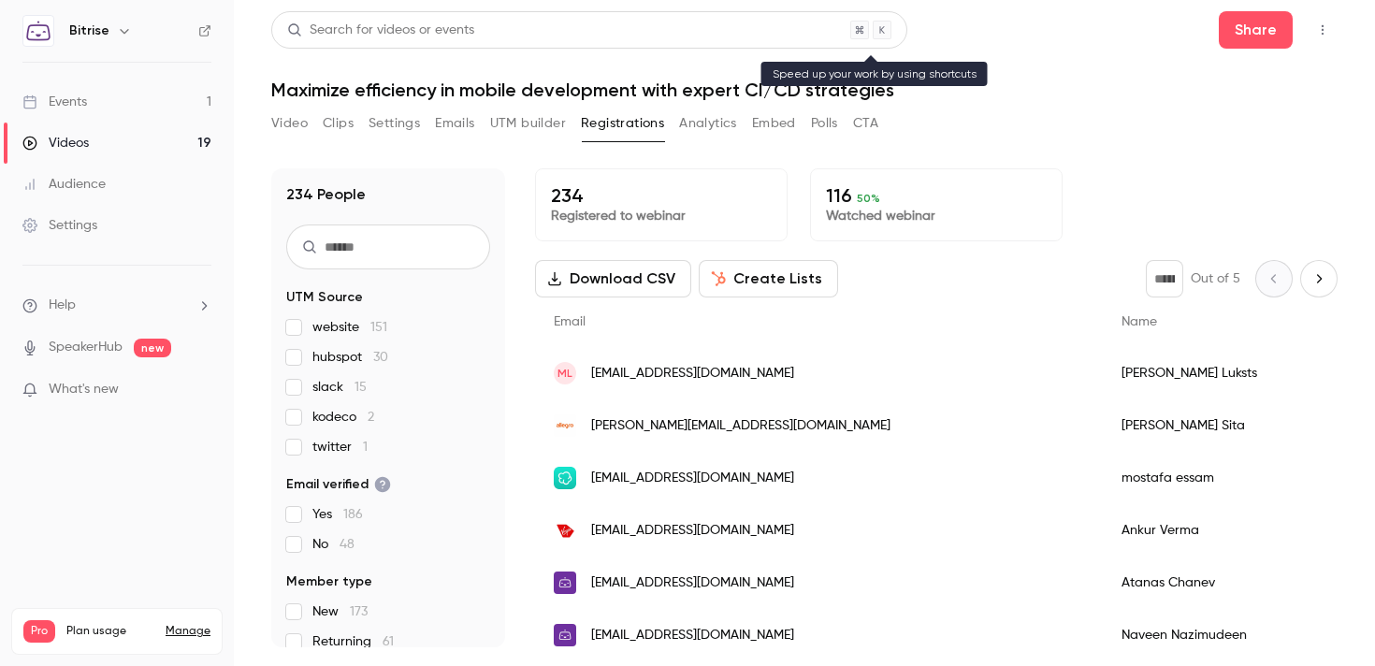
click at [479, 24] on div "Search for videos or events" at bounding box center [589, 29] width 636 height 37
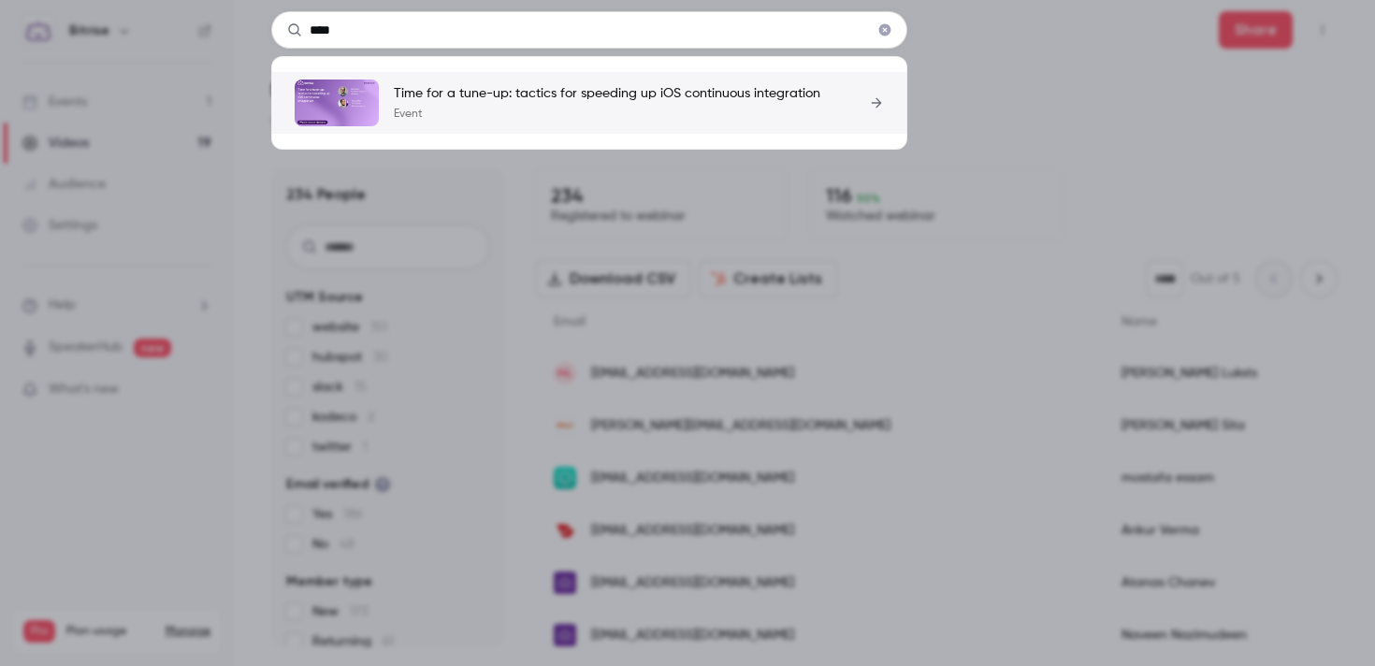
type input "****"
click at [478, 108] on p "Event" at bounding box center [607, 114] width 427 height 15
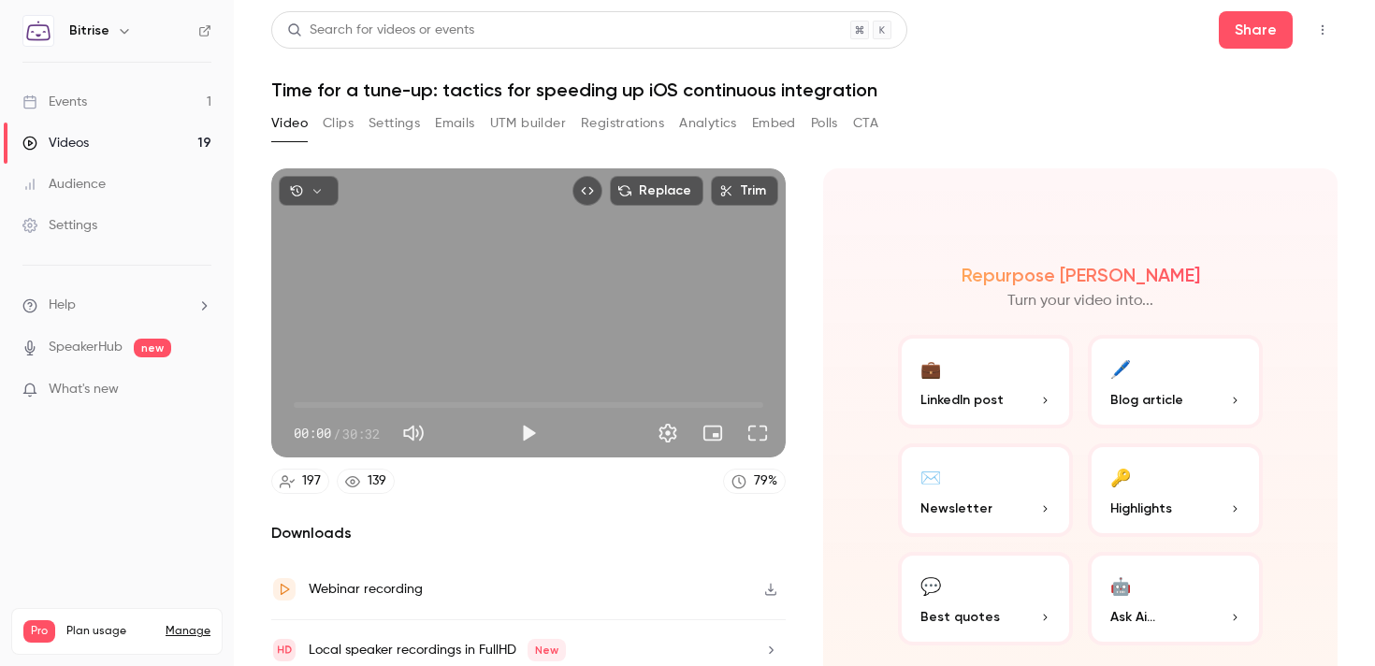
click at [615, 123] on button "Registrations" at bounding box center [622, 123] width 83 height 30
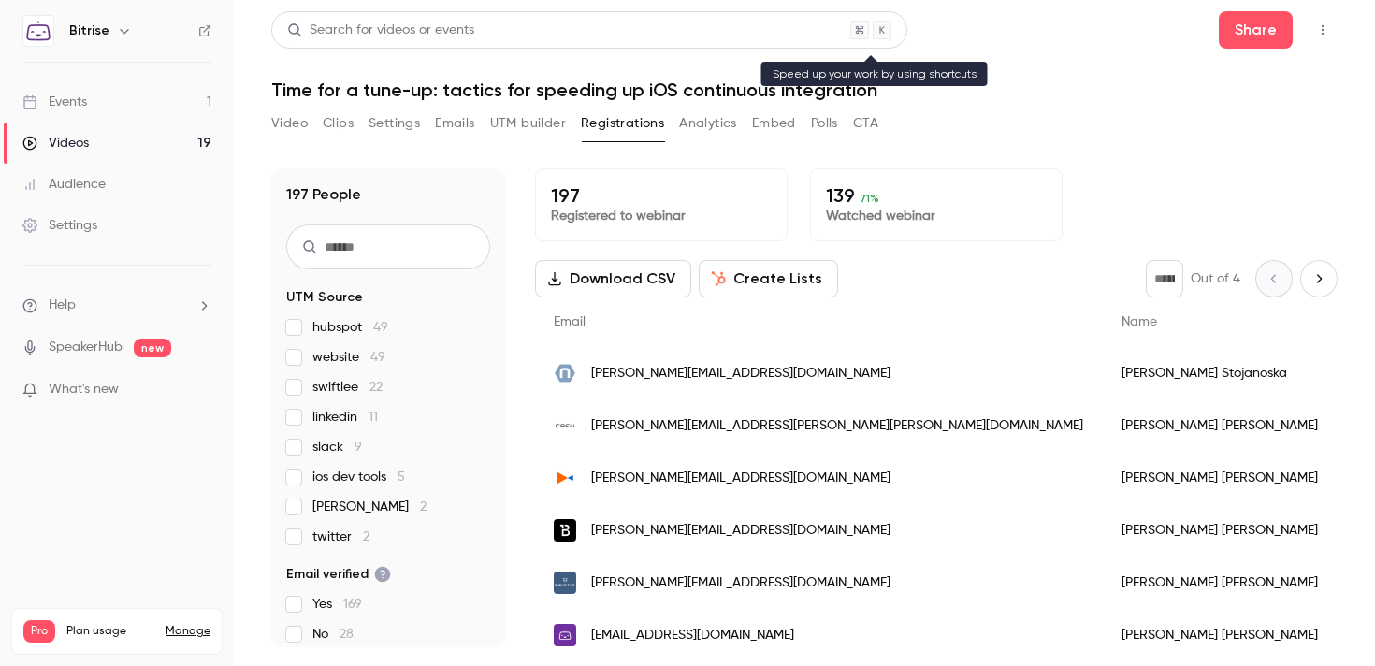
click at [526, 36] on div "Search for videos or events" at bounding box center [589, 29] width 636 height 37
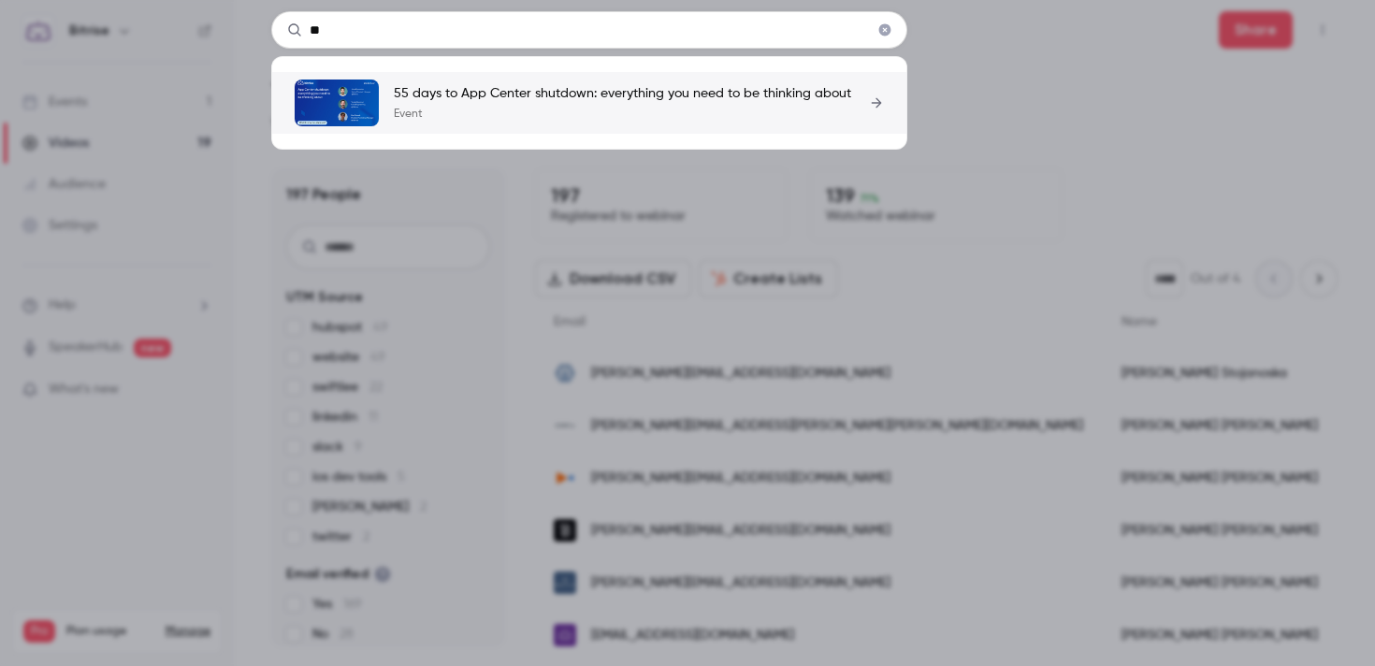
type input "**"
click at [533, 105] on div "55 days to App Center shutdown: everything you need to be thinking about Event" at bounding box center [622, 102] width 457 height 37
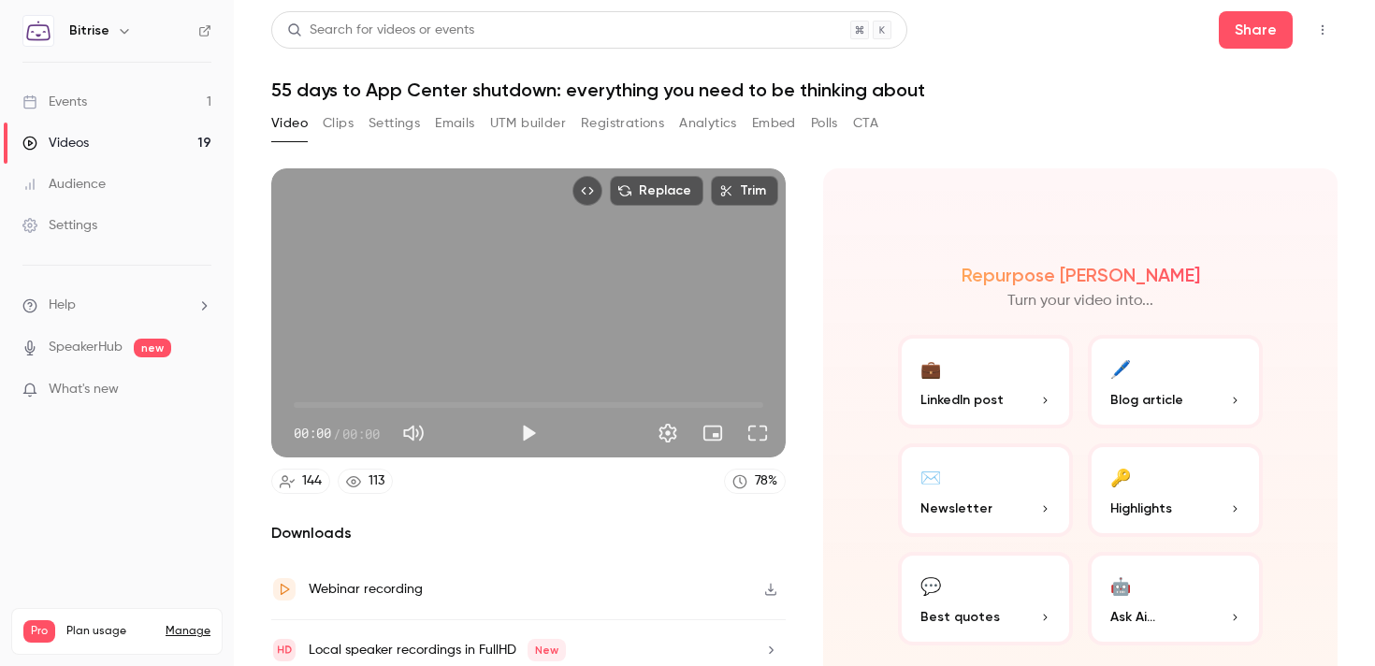
click at [608, 125] on button "Registrations" at bounding box center [622, 123] width 83 height 30
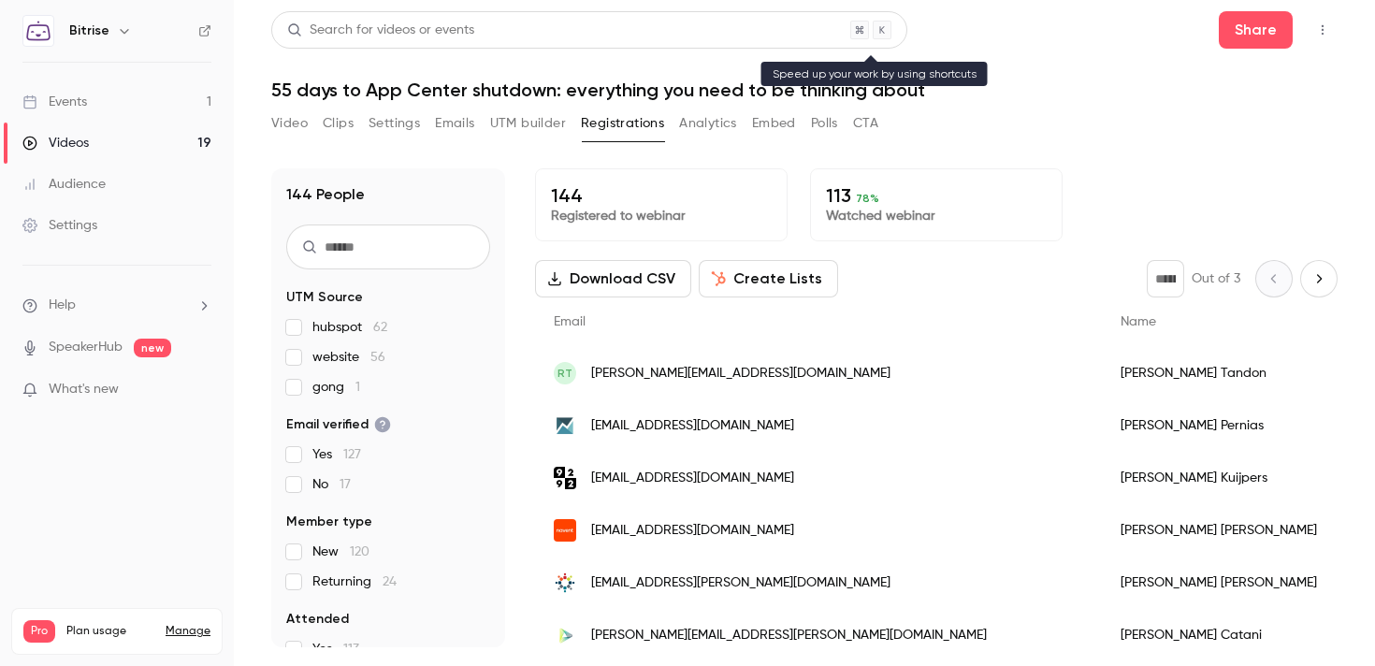
click at [549, 28] on div "Search for videos or events" at bounding box center [589, 29] width 636 height 37
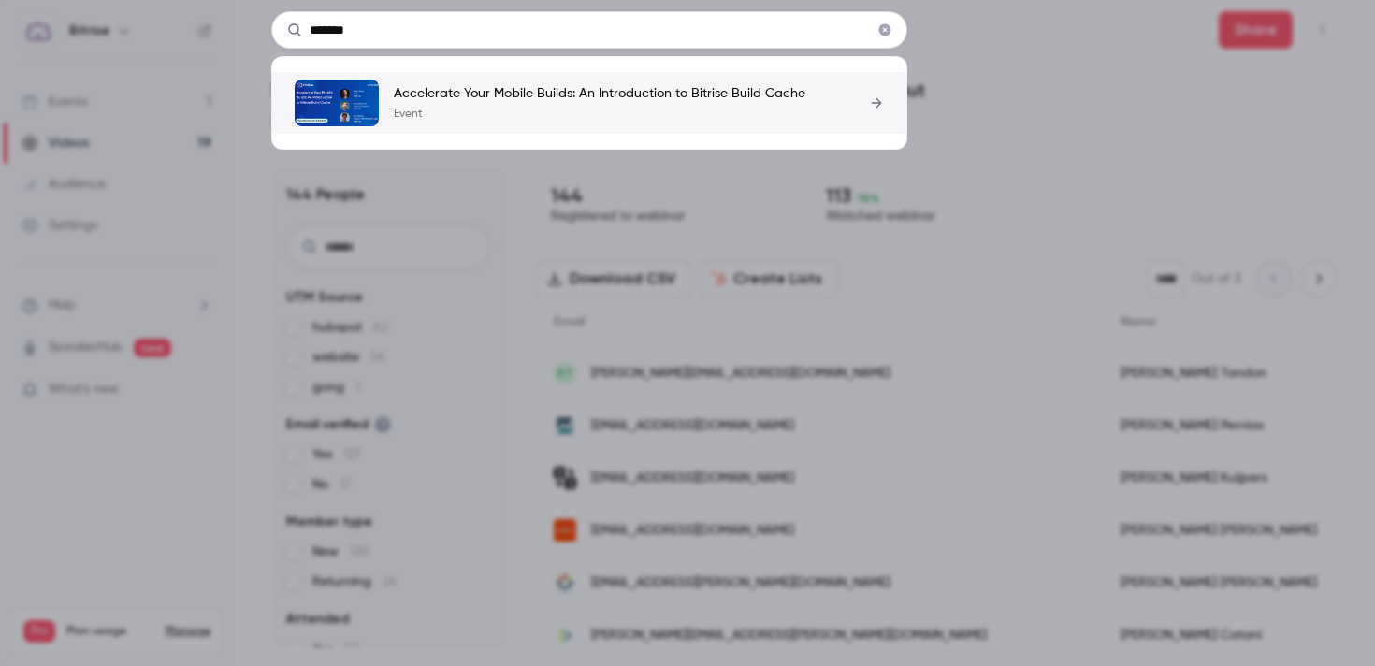
type input "*******"
click at [512, 98] on p "Accelerate Your Mobile Builds: An Introduction to Bitrise Build Cache" at bounding box center [600, 93] width 412 height 19
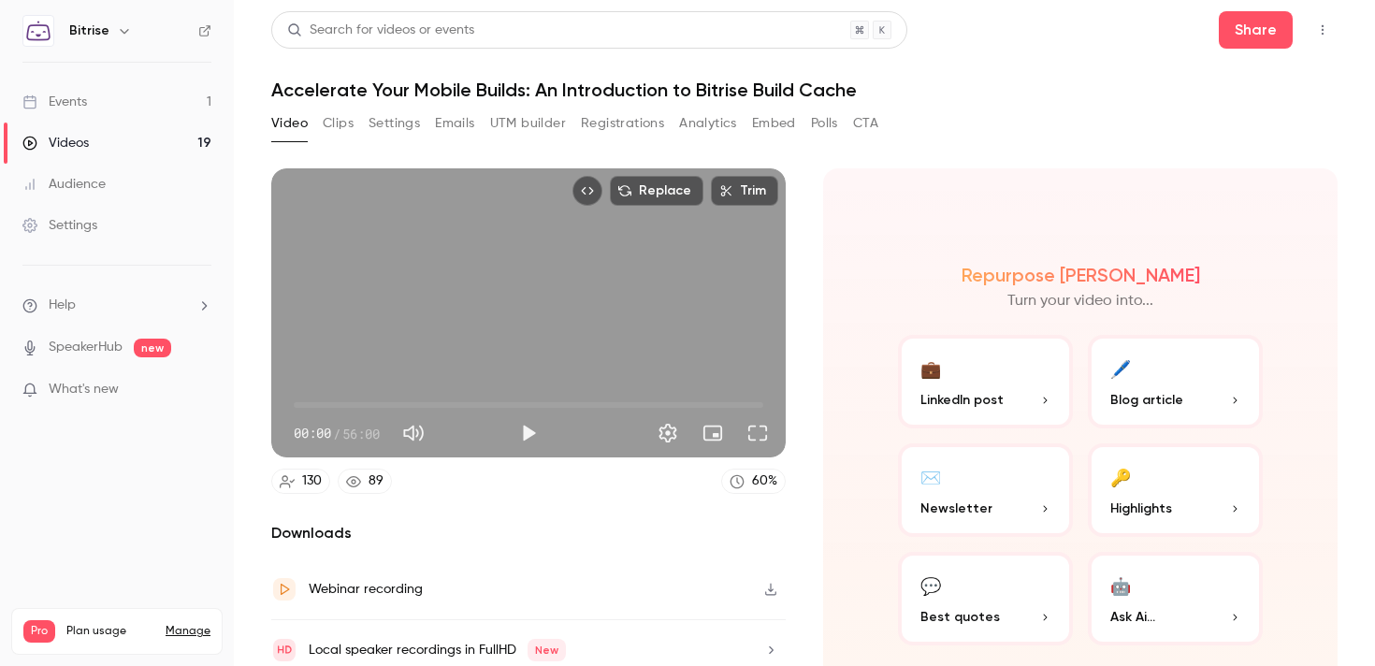
click at [600, 127] on button "Registrations" at bounding box center [622, 123] width 83 height 30
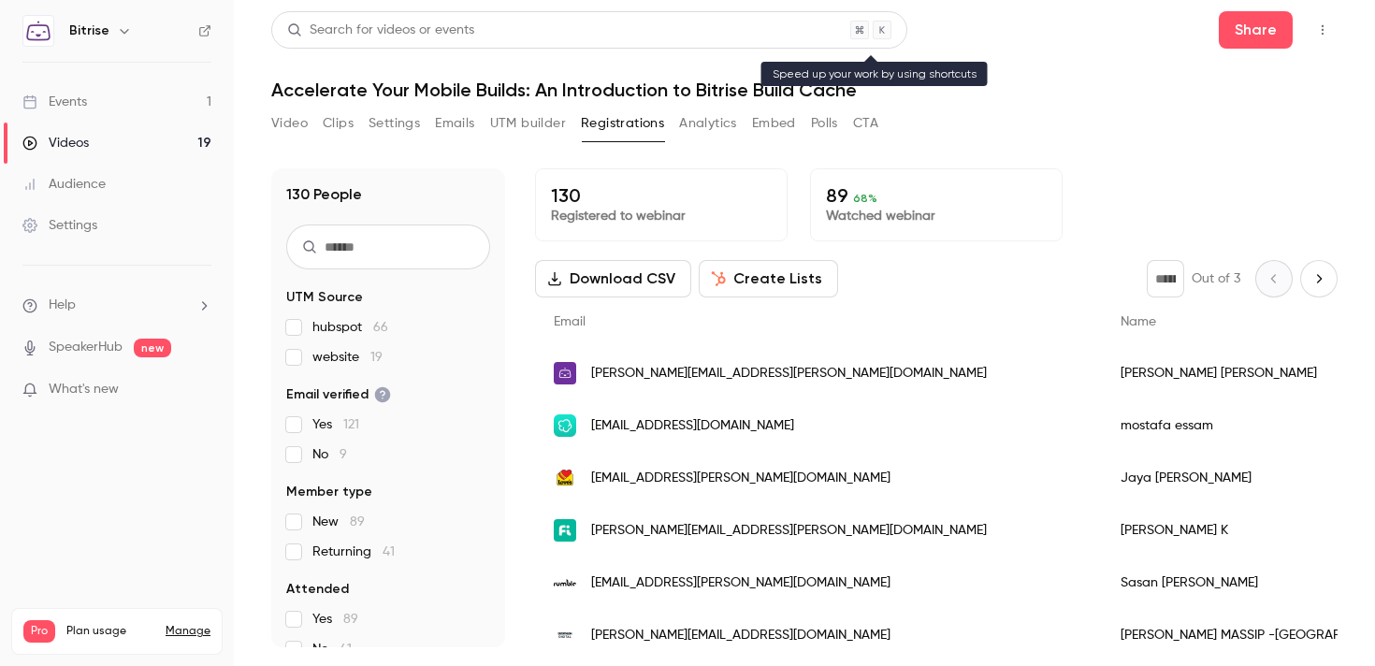
click at [511, 22] on div "Search for videos or events" at bounding box center [589, 29] width 636 height 37
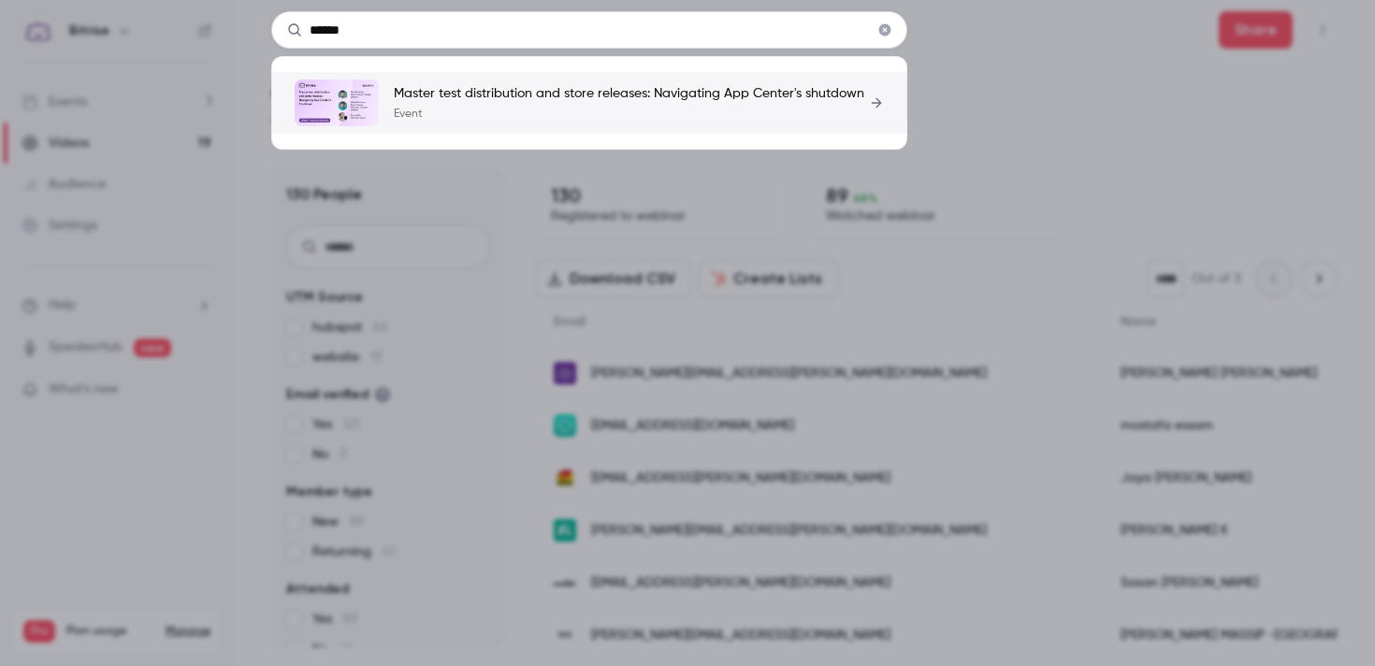
type input "******"
click at [519, 91] on p "Master test distribution and store releases: Navigating App Center's shutdown" at bounding box center [629, 93] width 470 height 19
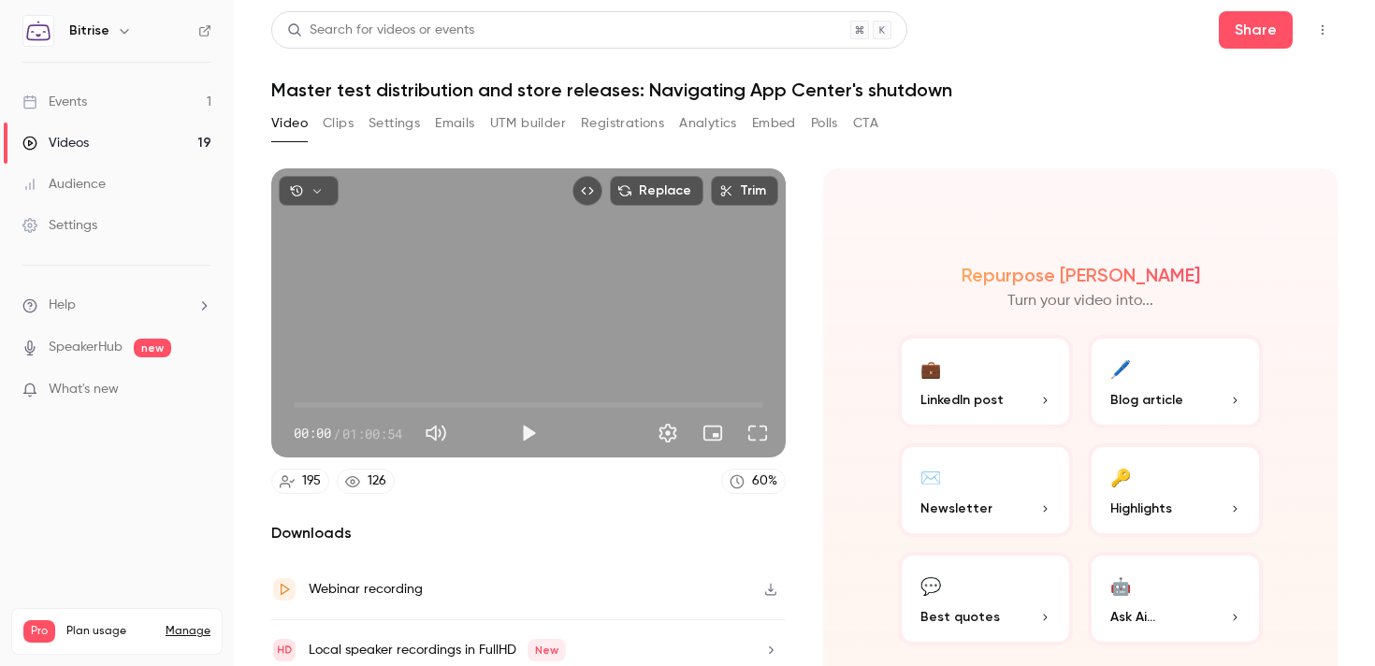
click at [590, 129] on button "Registrations" at bounding box center [622, 123] width 83 height 30
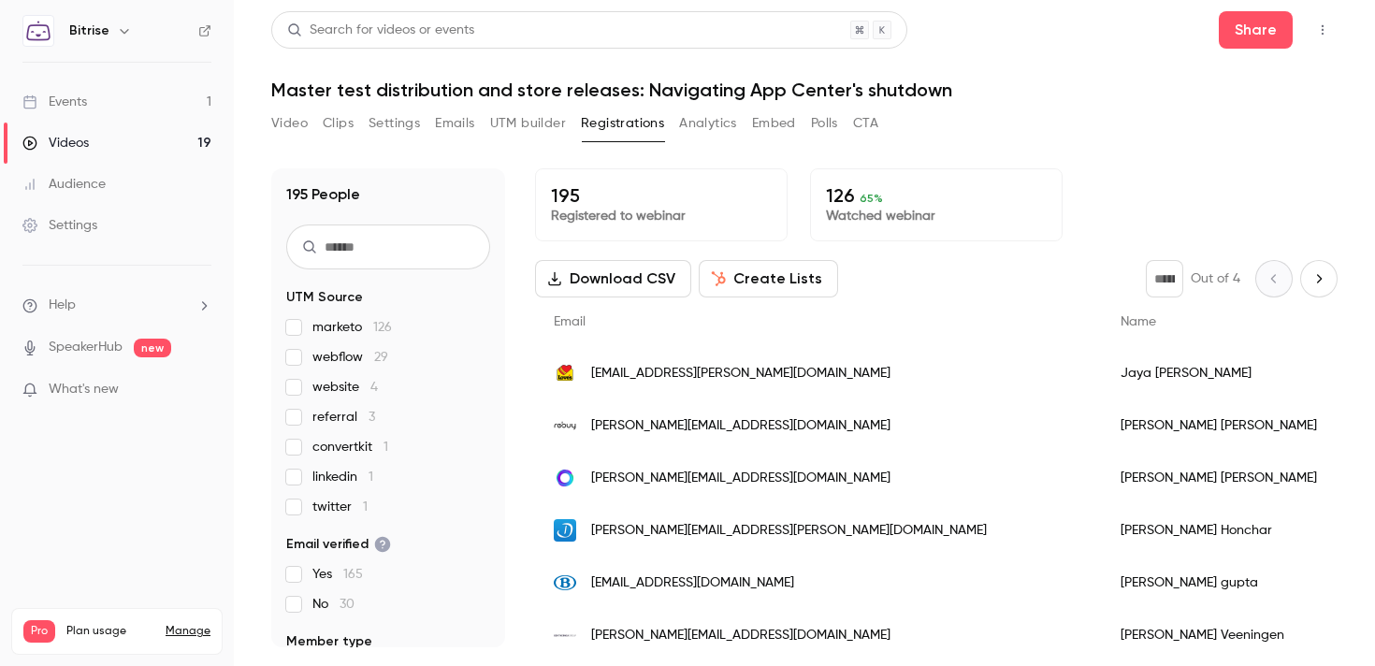
click at [82, 137] on div "Videos" at bounding box center [55, 143] width 66 height 19
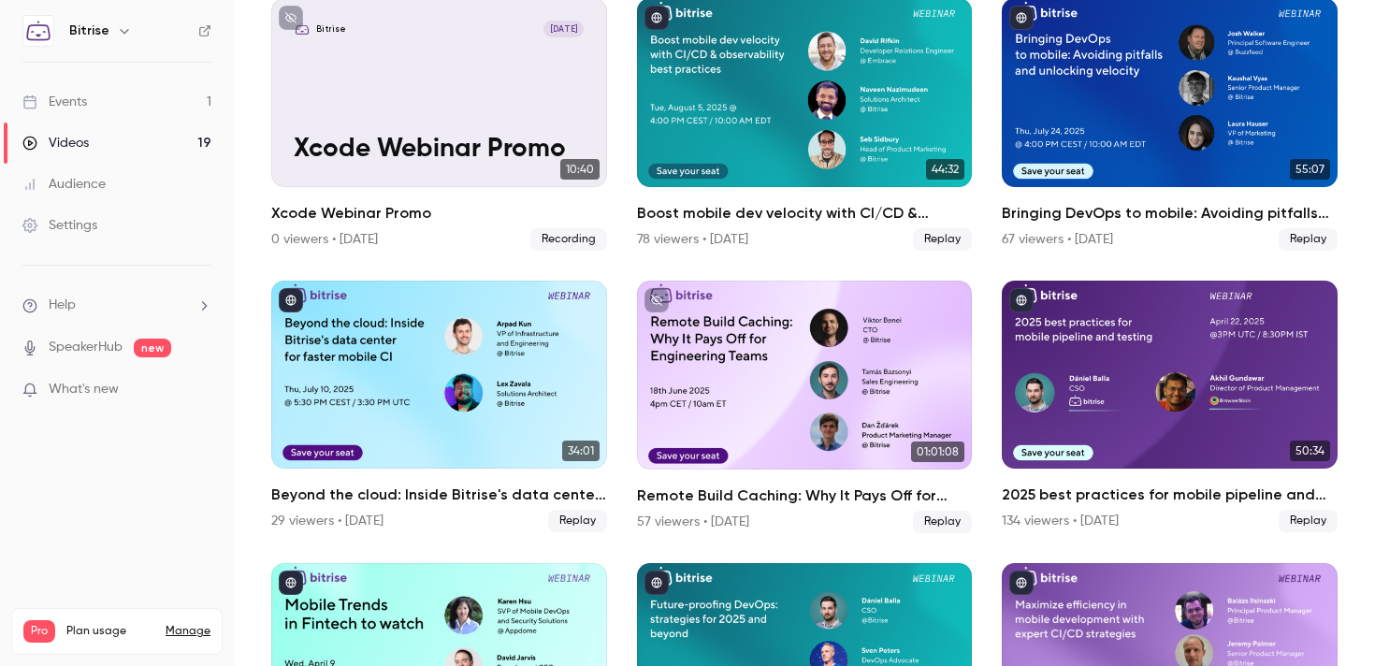
scroll to position [167, 0]
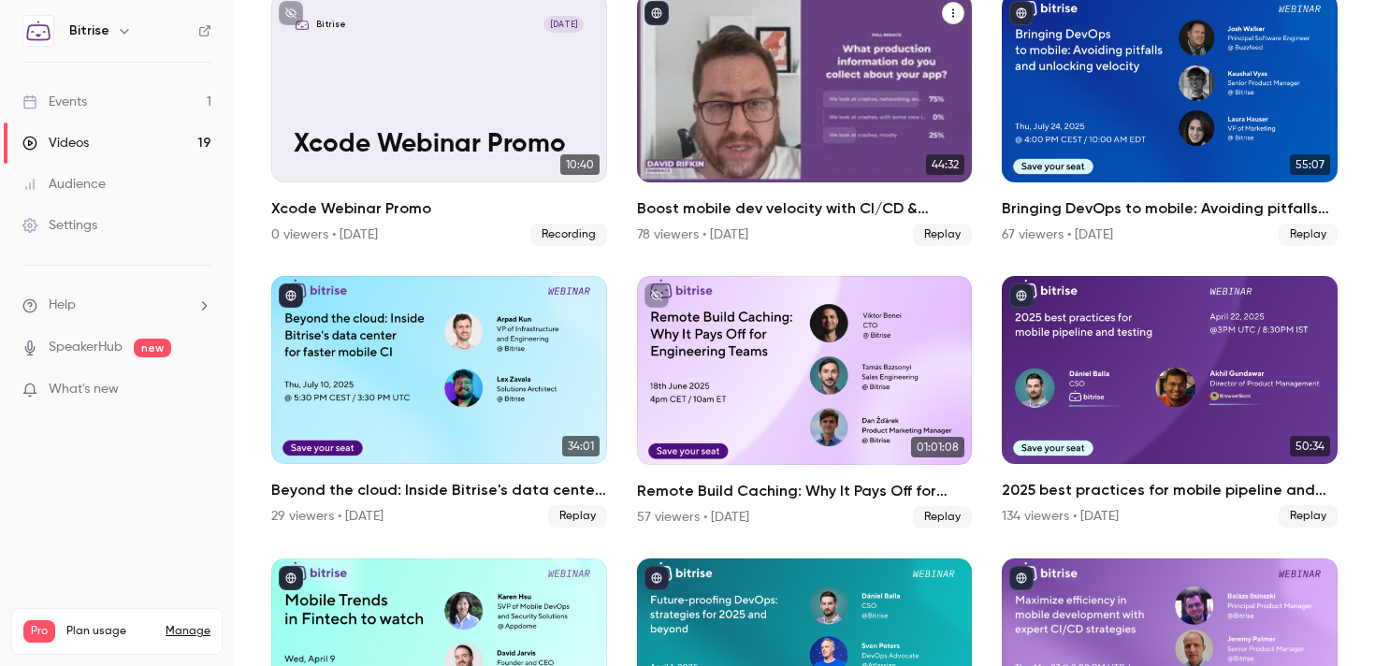
click at [807, 135] on div "Boost mobile dev velocity with CI/CD & observability best practices" at bounding box center [805, 87] width 336 height 189
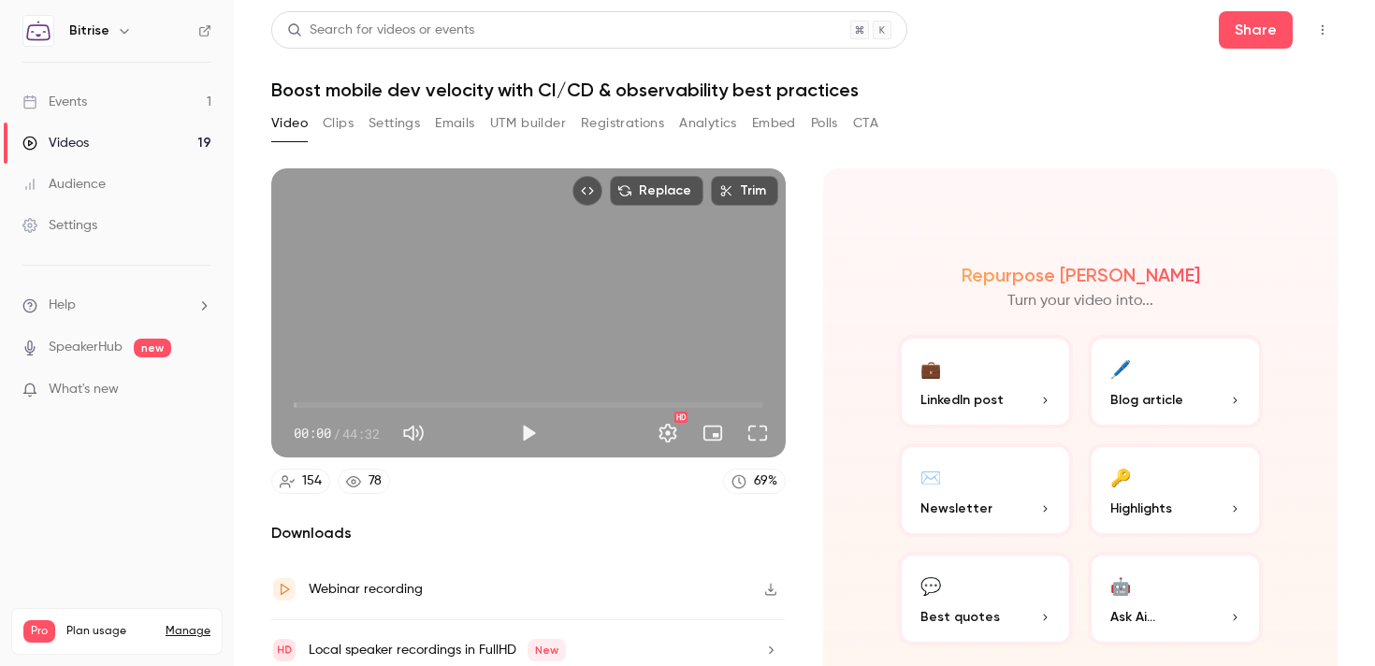
click at [571, 88] on h1 "Boost mobile dev velocity with CI/CD & observability best practices" at bounding box center [804, 90] width 1066 height 22
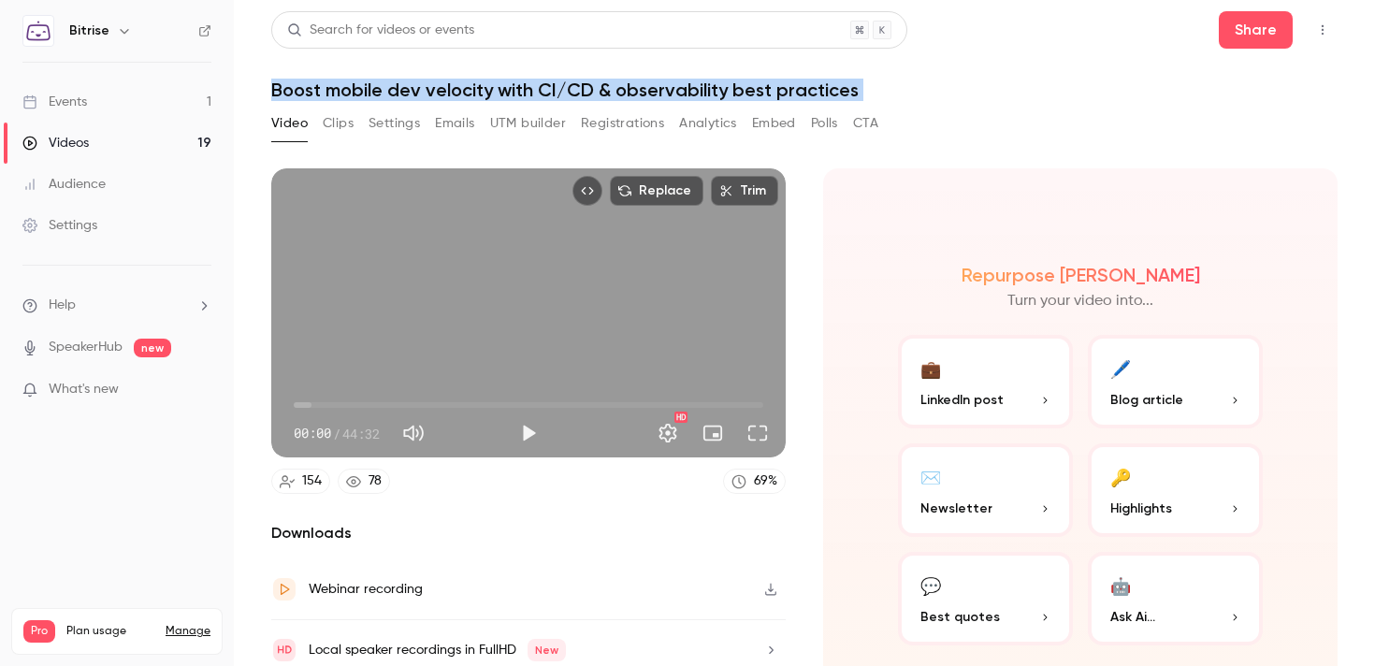
click at [571, 88] on h1 "Boost mobile dev velocity with CI/CD & observability best practices" at bounding box center [804, 90] width 1066 height 22
copy div "Boost mobile dev velocity with CI/CD & observability best practices Video Clips…"
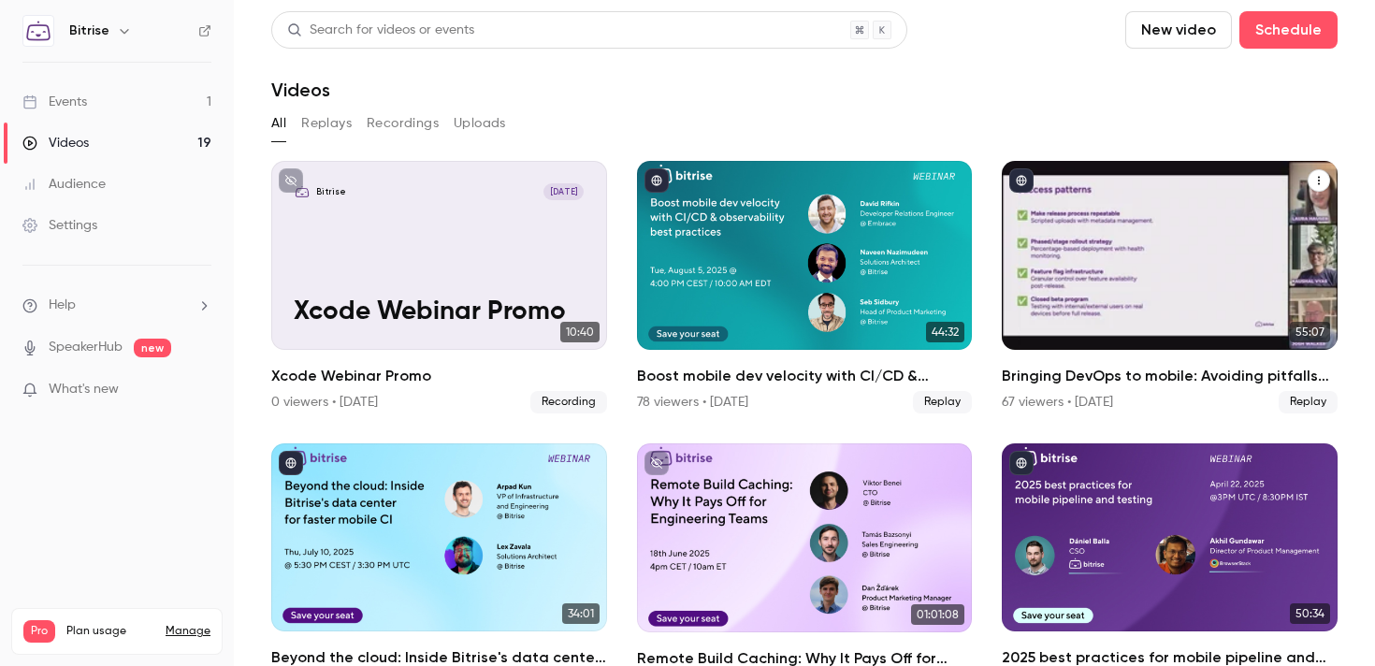
click at [1226, 339] on div "Bringing DevOps to mobile: Avoiding pitfalls and unlocking velocity" at bounding box center [1170, 255] width 336 height 189
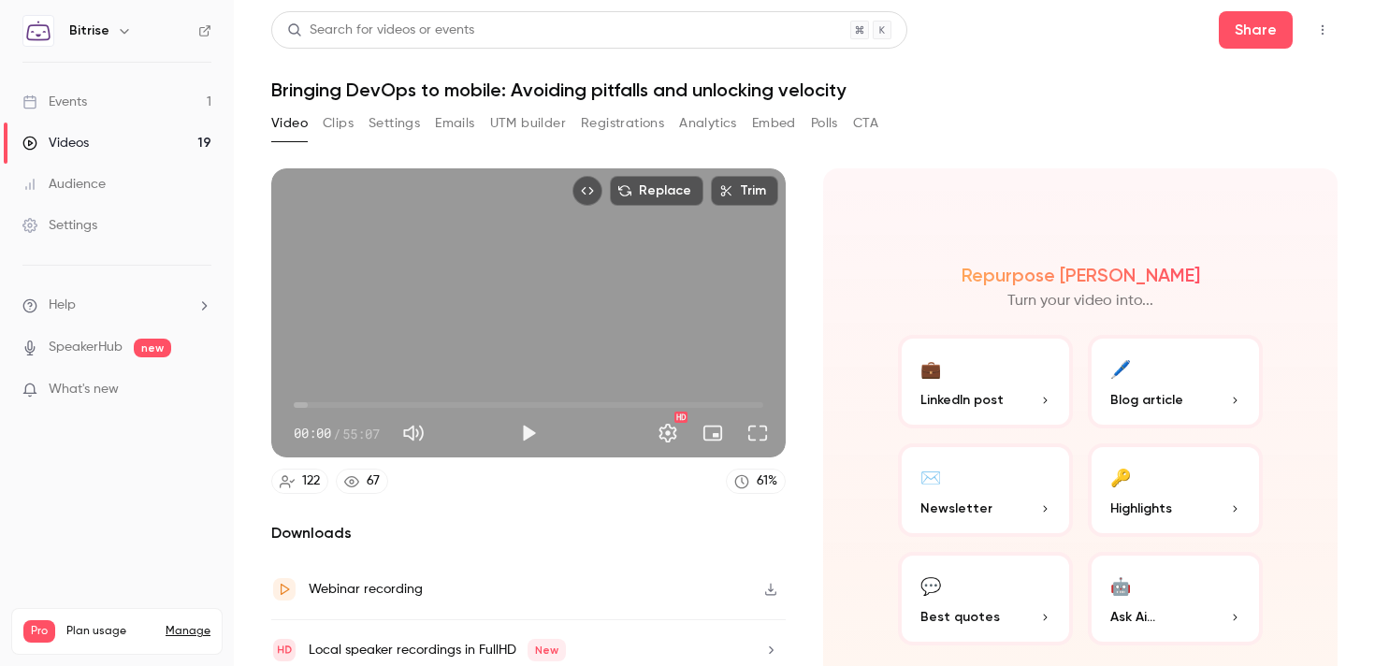
click at [713, 96] on h1 "Bringing DevOps to mobile: Avoiding pitfalls and unlocking velocity" at bounding box center [804, 90] width 1066 height 22
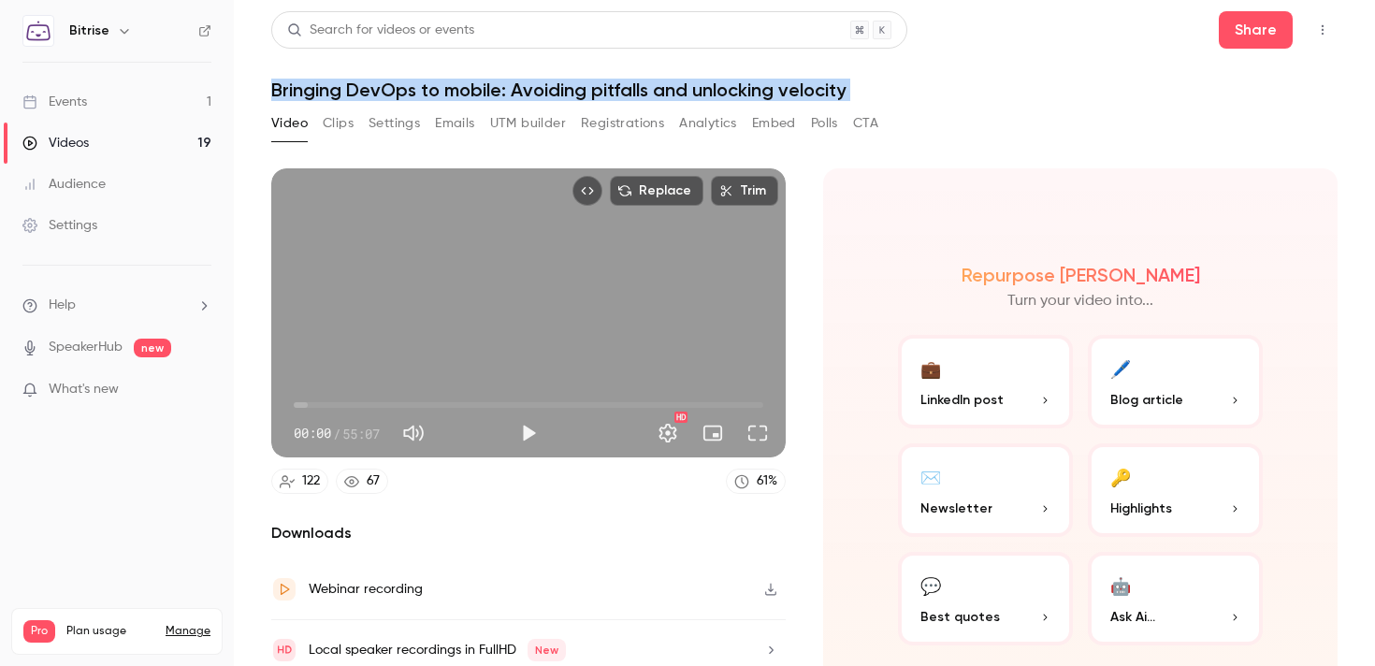
click at [713, 96] on h1 "Bringing DevOps to mobile: Avoiding pitfalls and unlocking velocity" at bounding box center [804, 90] width 1066 height 22
copy div "Bringing DevOps to mobile: Avoiding pitfalls and unlocking velocity Video Clips…"
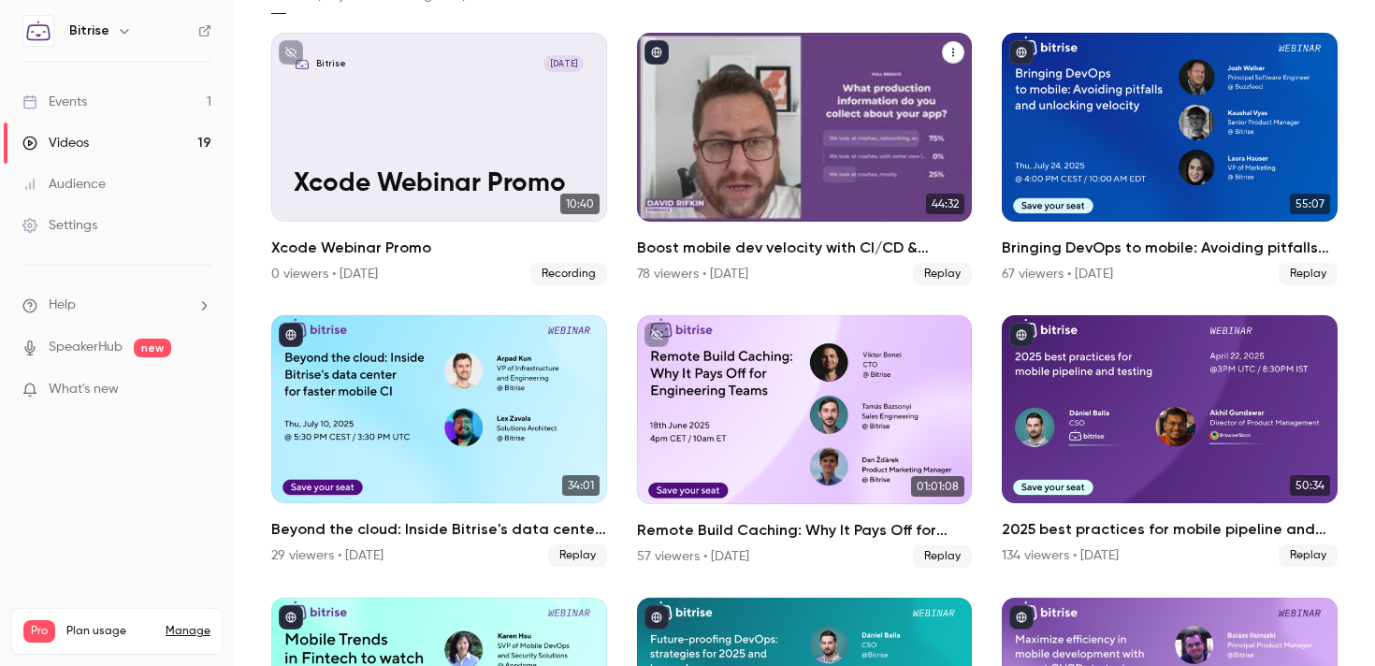
scroll to position [131, 0]
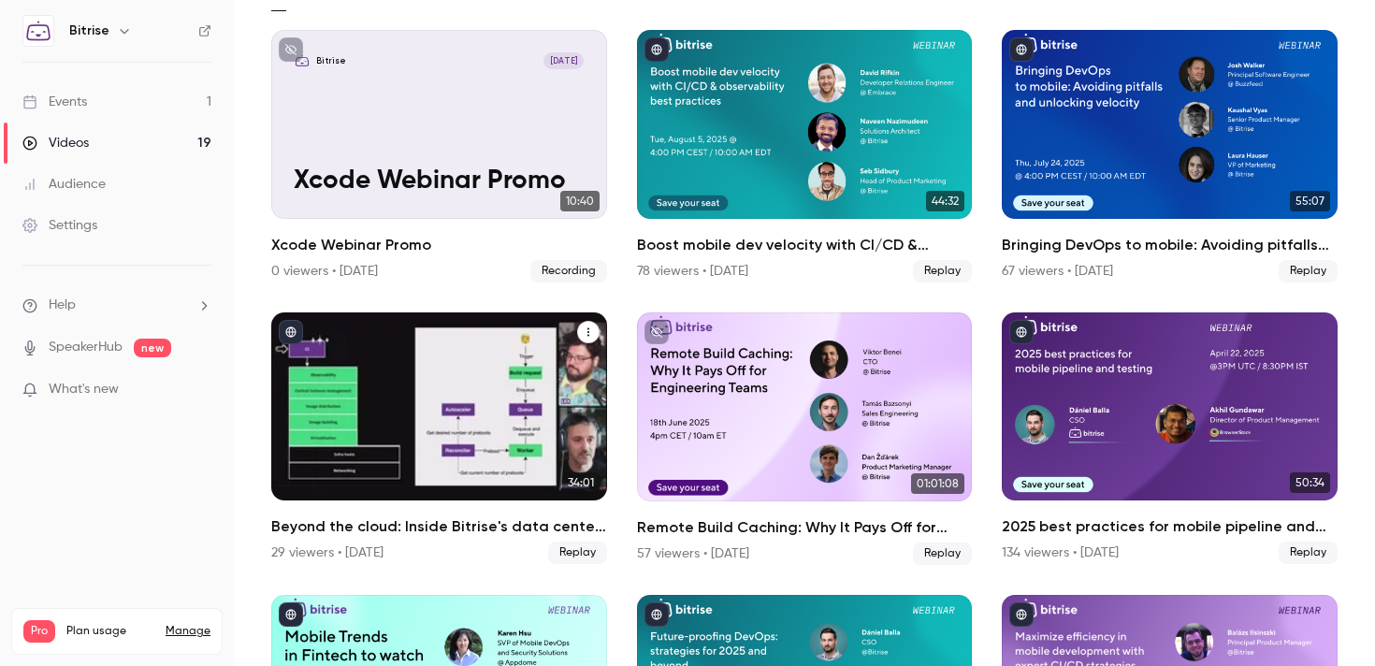
click at [496, 385] on div "Beyond the cloud: Inside Bitrise's data center for faster mobile CI" at bounding box center [439, 406] width 336 height 189
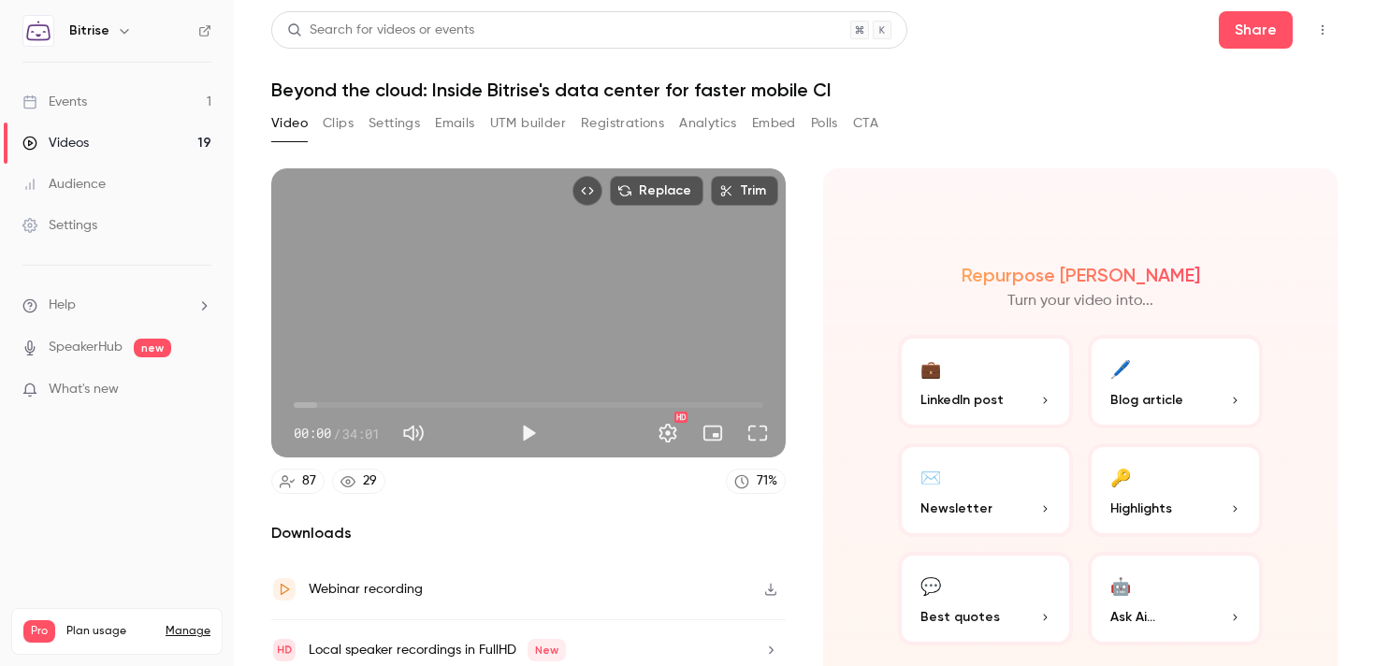
click at [566, 90] on h1 "Beyond the cloud: Inside Bitrise's data center for faster mobile CI" at bounding box center [804, 90] width 1066 height 22
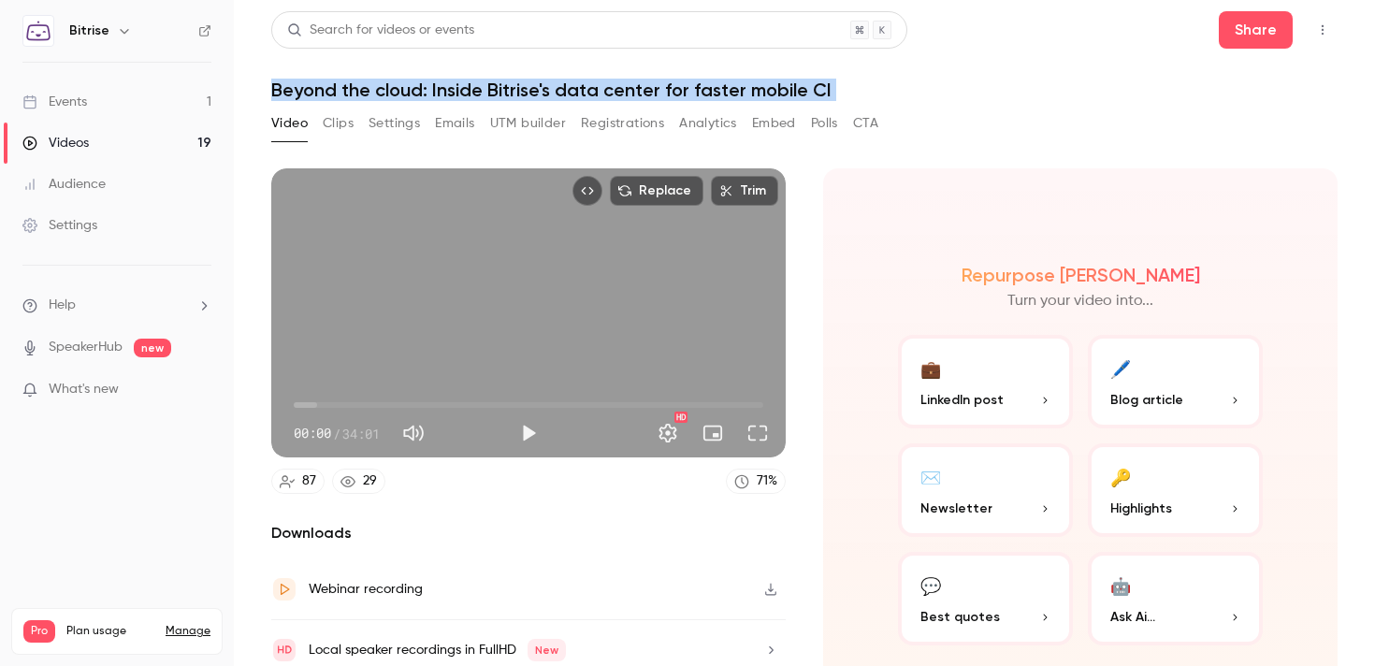
click at [566, 90] on h1 "Beyond the cloud: Inside Bitrise's data center for faster mobile CI" at bounding box center [804, 90] width 1066 height 22
copy div "Beyond the cloud: Inside Bitrise's data center for faster mobile CI Video Clips…"
click at [375, 122] on button "Settings" at bounding box center [394, 123] width 51 height 30
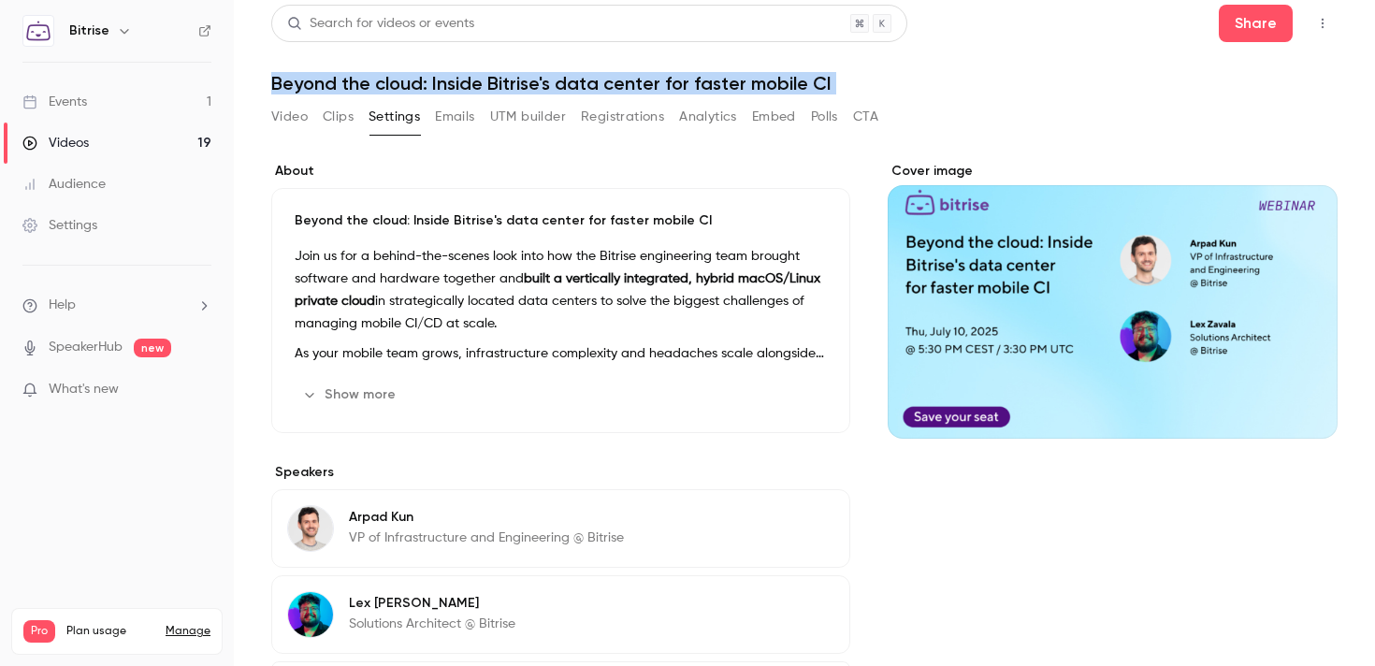
scroll to position [6, 0]
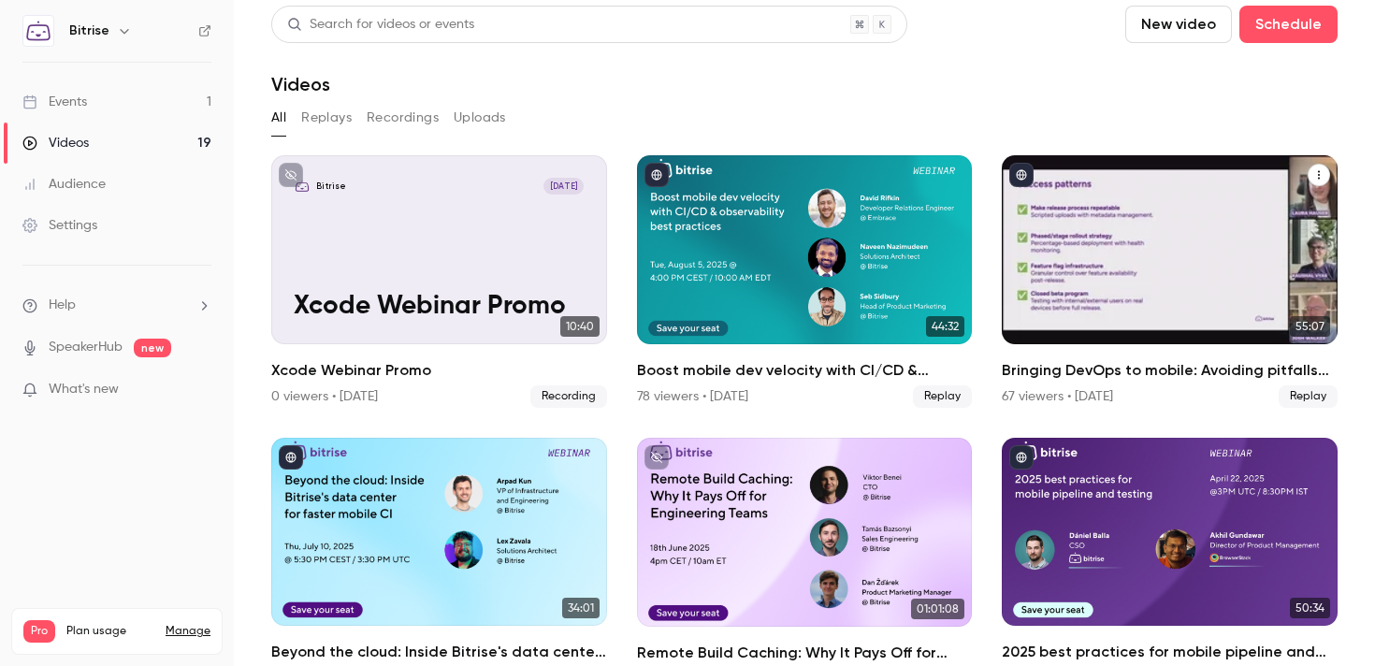
click at [1172, 258] on div "Bringing DevOps to mobile: Avoiding pitfalls and unlocking velocity" at bounding box center [1170, 249] width 336 height 189
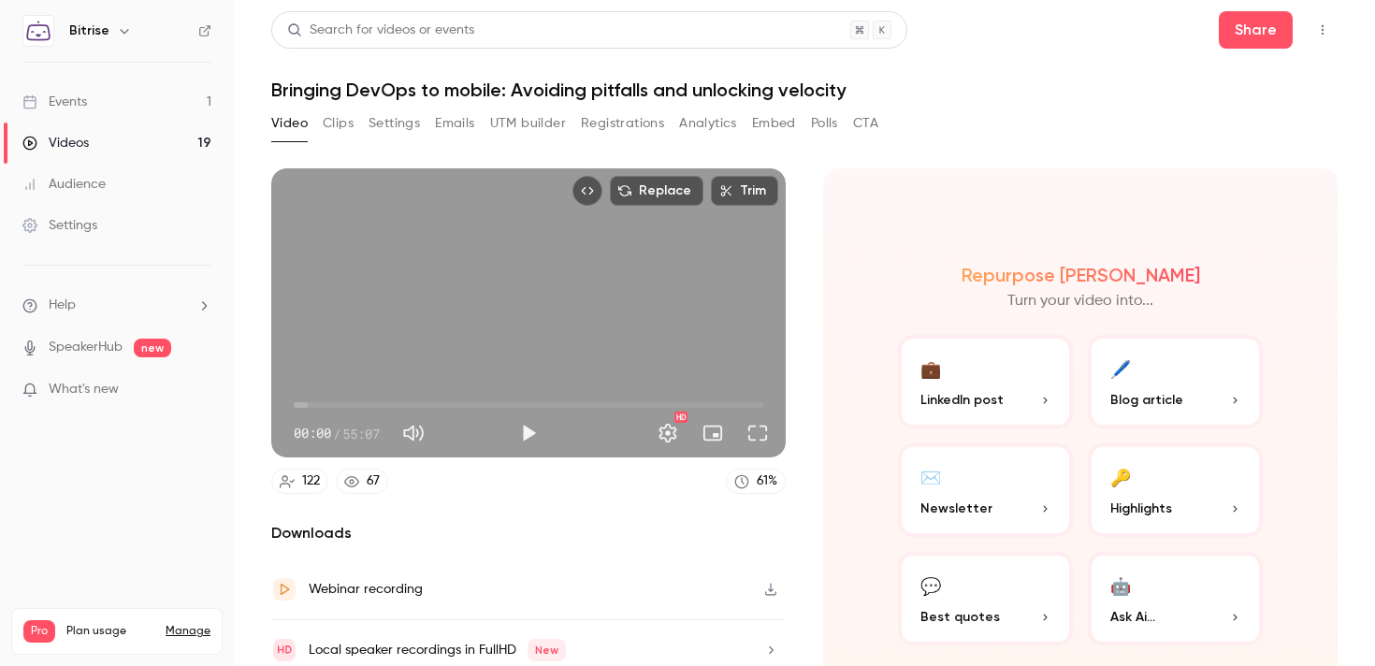
click at [377, 129] on button "Settings" at bounding box center [394, 123] width 51 height 30
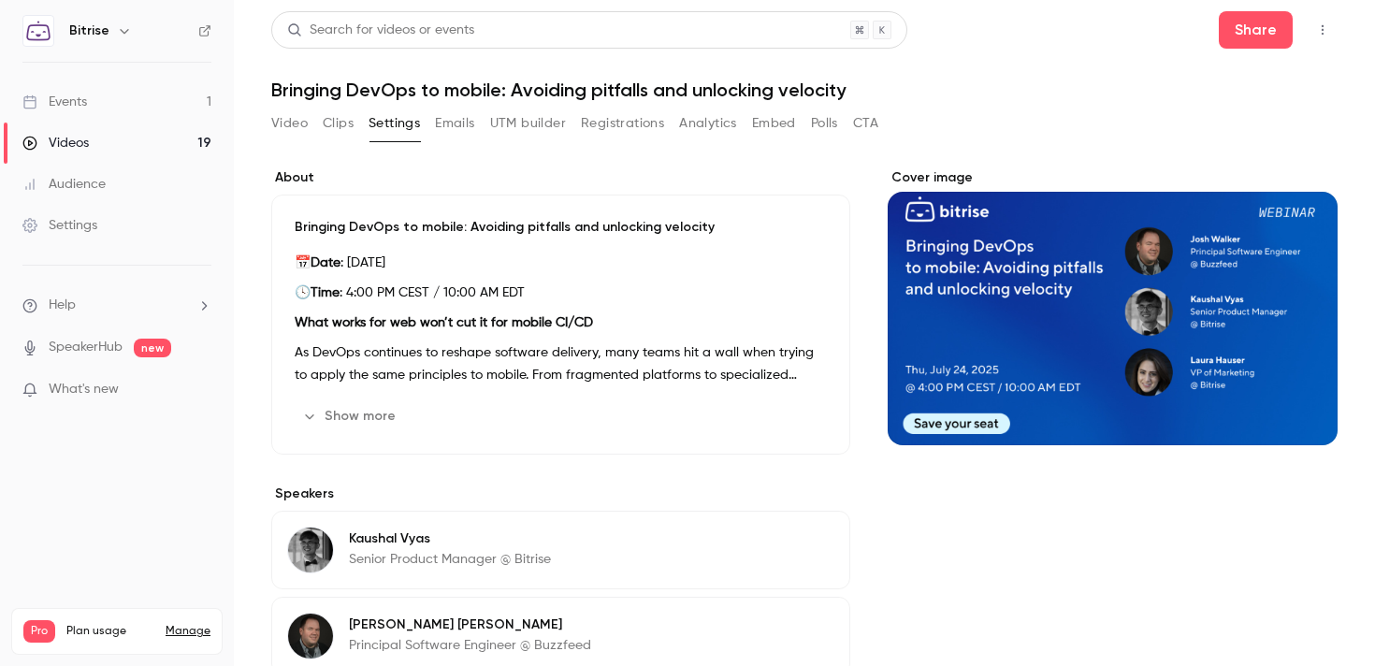
click at [616, 80] on h1 "Bringing DevOps to mobile: Avoiding pitfalls and unlocking velocity" at bounding box center [804, 90] width 1066 height 22
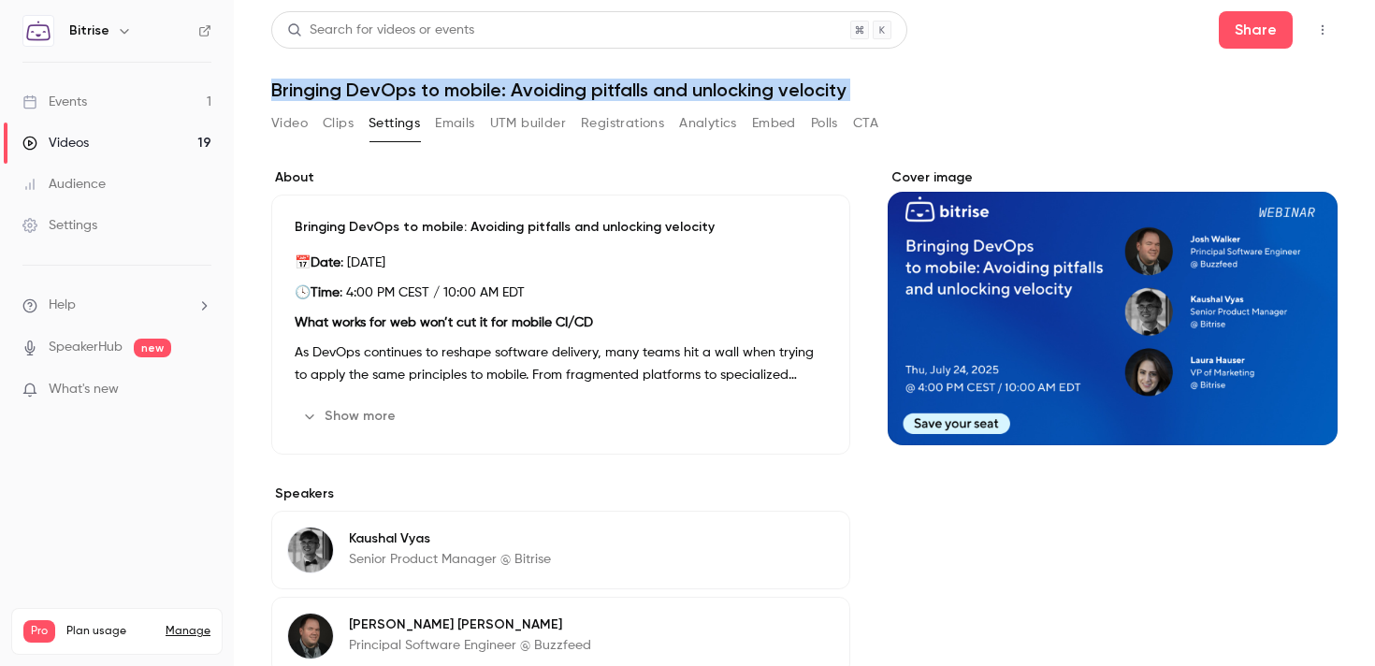
click at [616, 80] on h1 "Bringing DevOps to mobile: Avoiding pitfalls and unlocking velocity" at bounding box center [804, 90] width 1066 height 22
copy div "Bringing DevOps to mobile: Avoiding pitfalls and unlocking velocity Video Clips…"
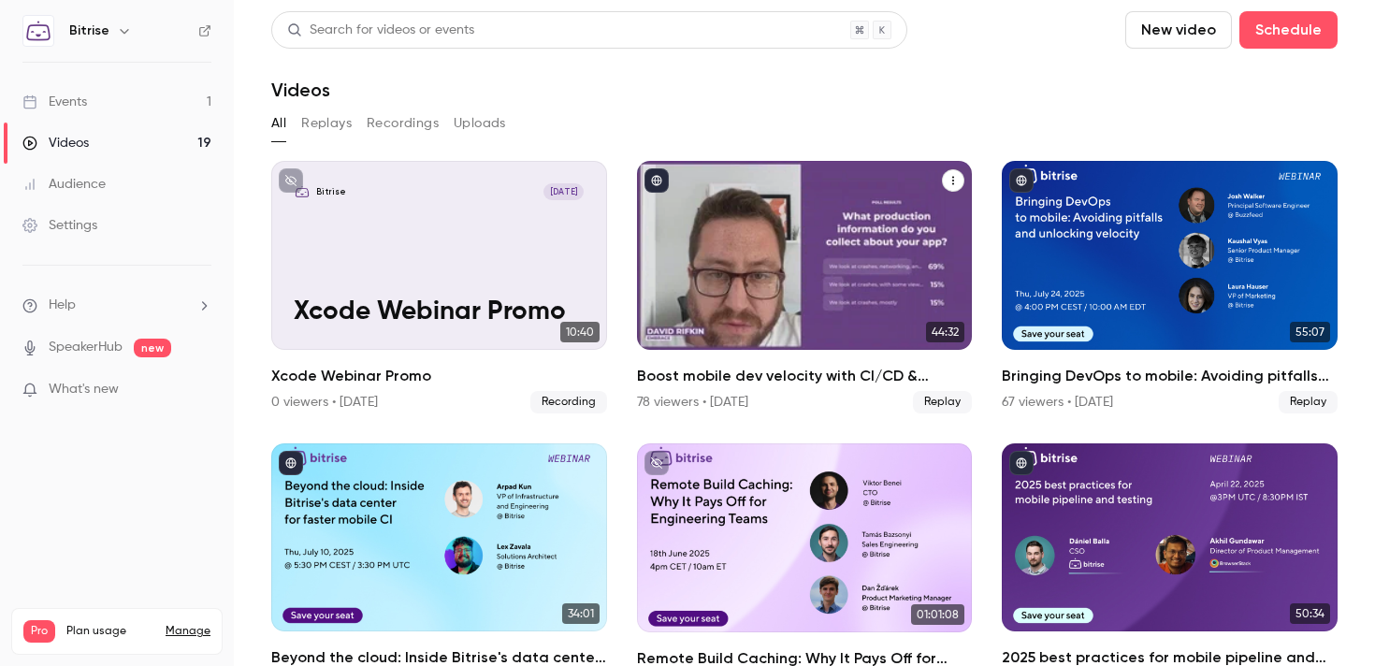
click at [780, 238] on div "Boost mobile dev velocity with CI/CD & observability best practices" at bounding box center [805, 255] width 336 height 189
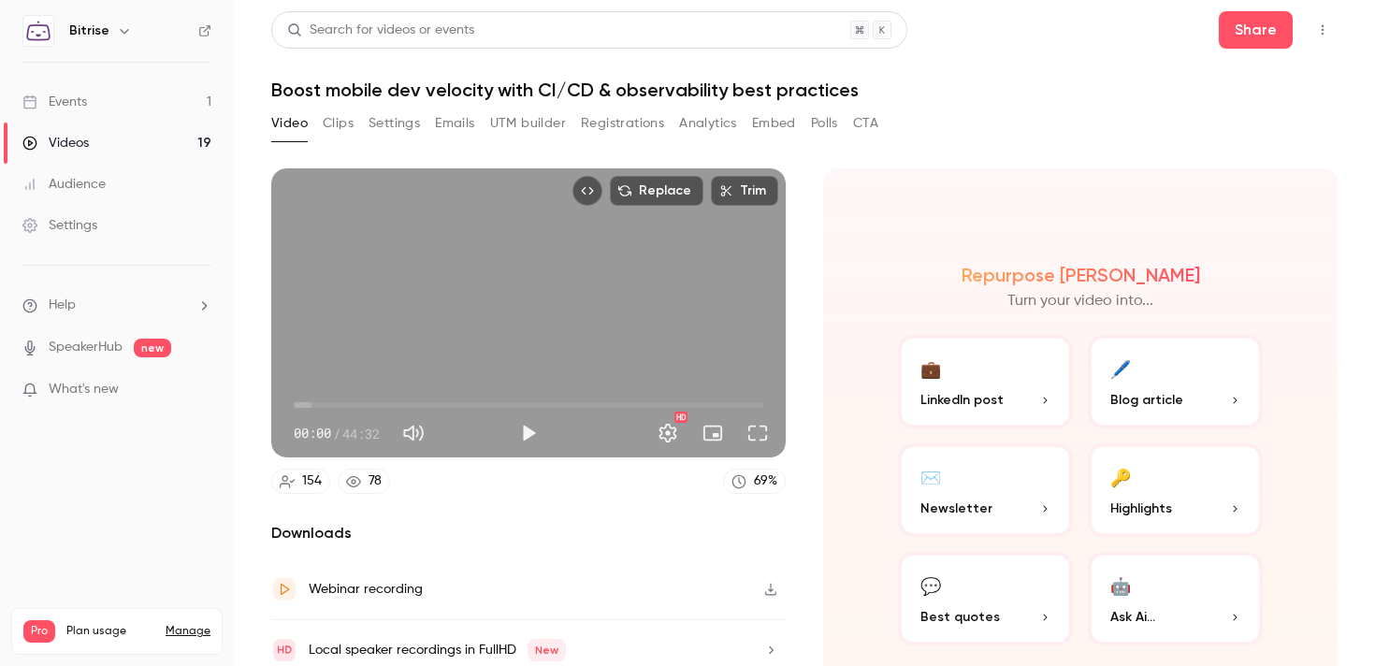
click at [622, 121] on button "Registrations" at bounding box center [622, 123] width 83 height 30
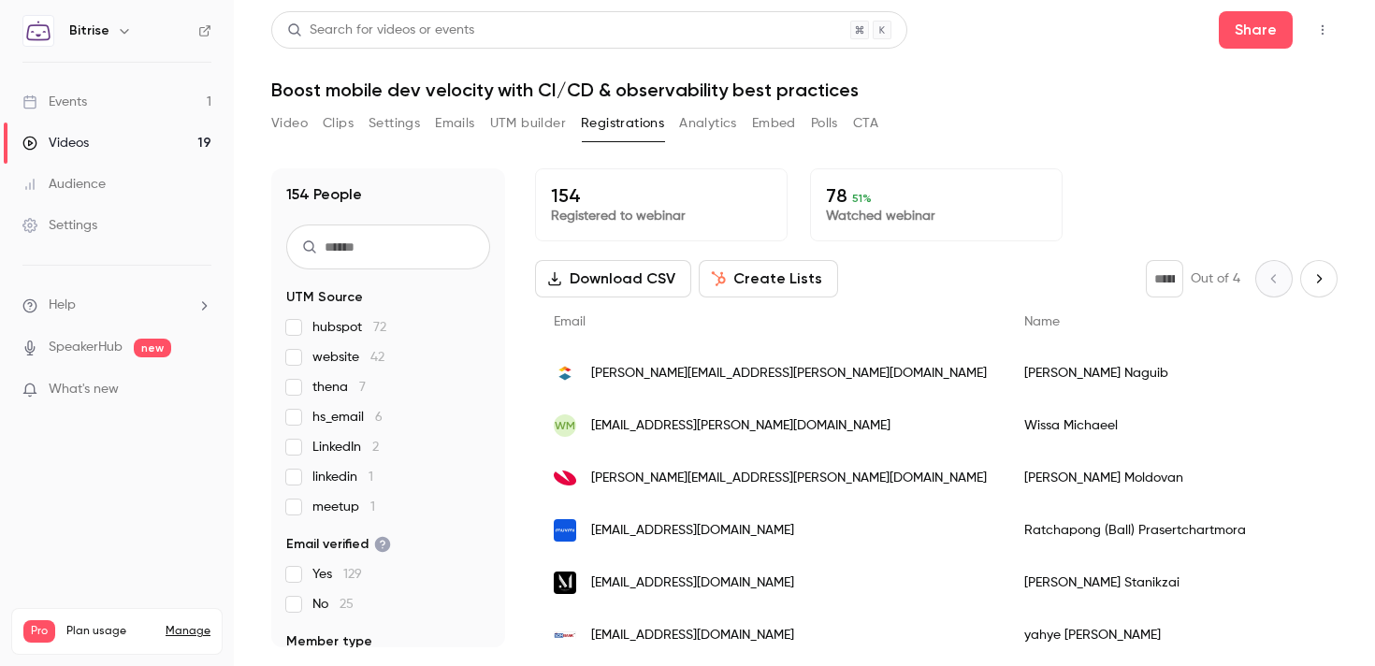
click at [383, 123] on button "Settings" at bounding box center [394, 123] width 51 height 30
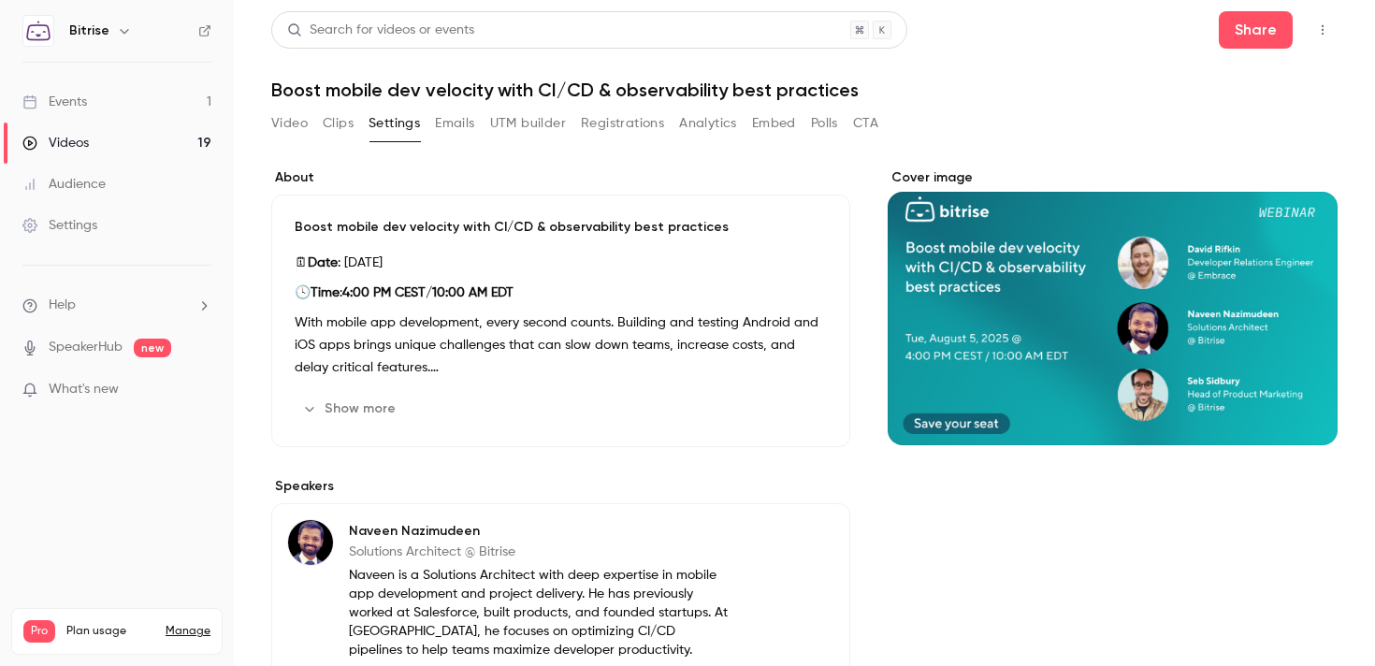
click at [756, 80] on h1 "Boost mobile dev velocity with CI/CD & observability best practices" at bounding box center [804, 90] width 1066 height 22
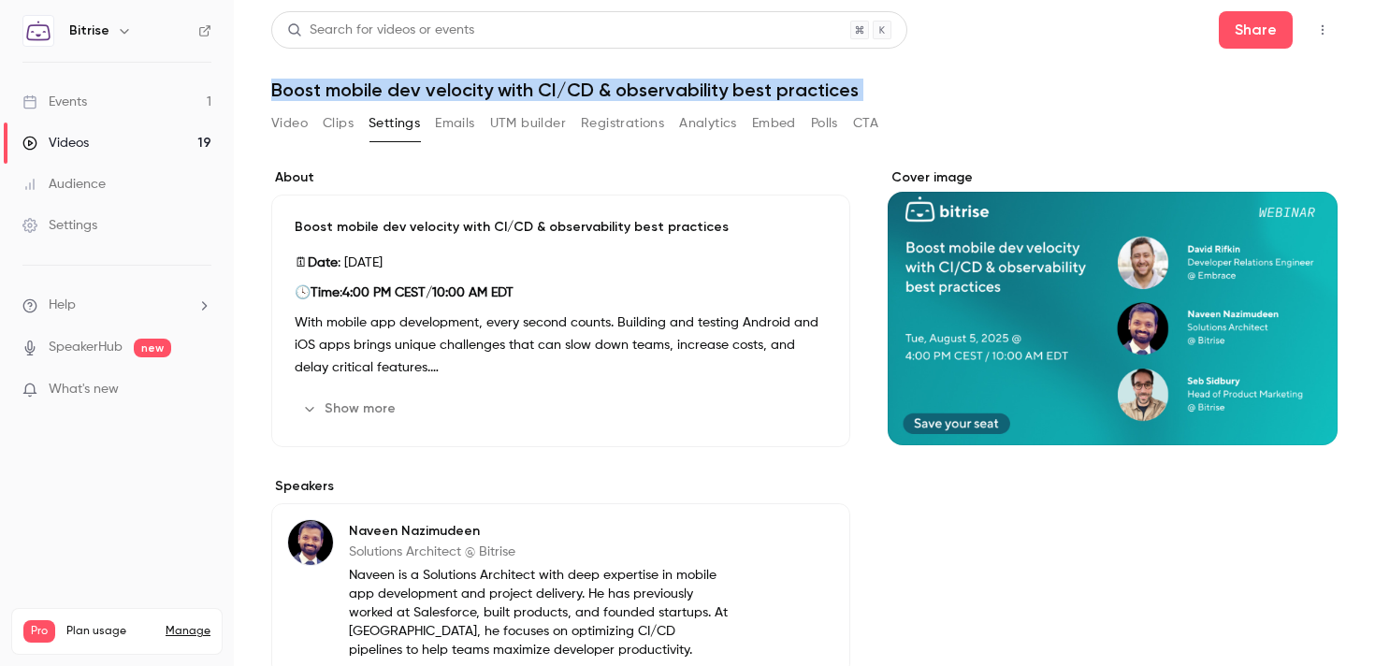
click at [756, 80] on h1 "Boost mobile dev velocity with CI/CD & observability best practices" at bounding box center [804, 90] width 1066 height 22
copy div "Boost mobile dev velocity with CI/CD & observability best practices Video Clips…"
click at [601, 135] on button "Registrations" at bounding box center [622, 123] width 83 height 30
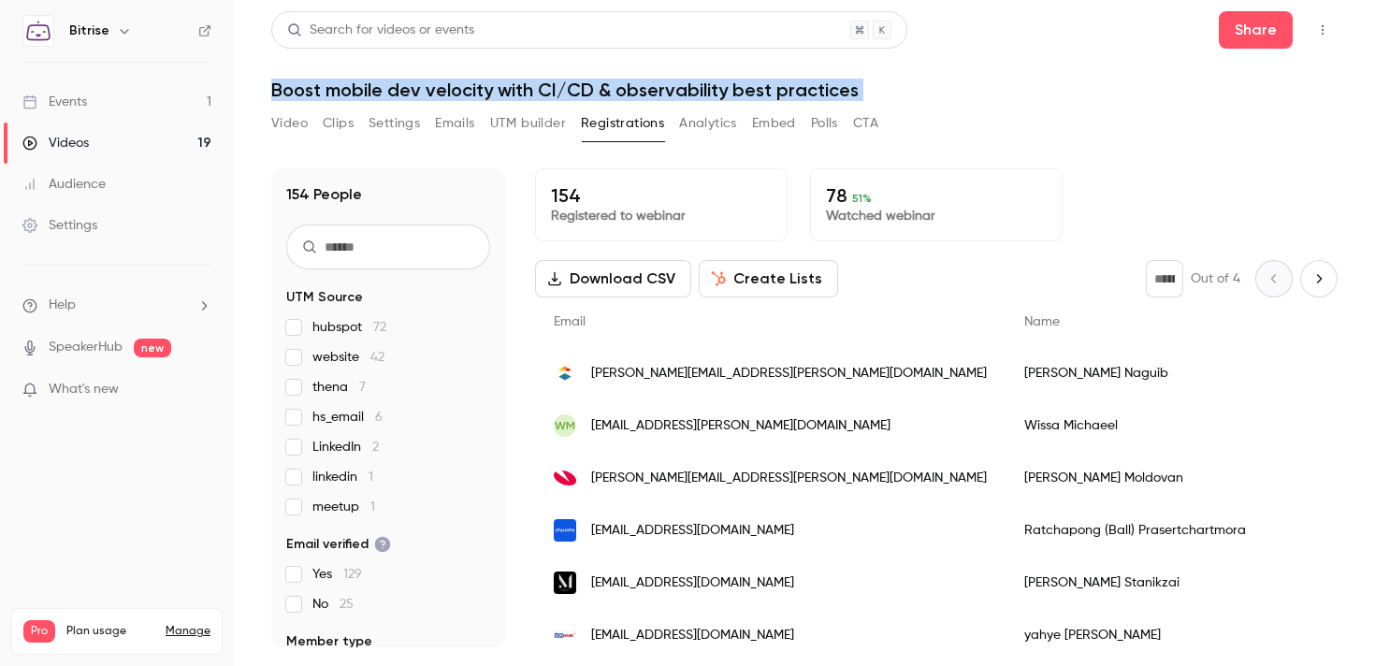
click at [132, 136] on link "Videos 19" at bounding box center [117, 143] width 234 height 41
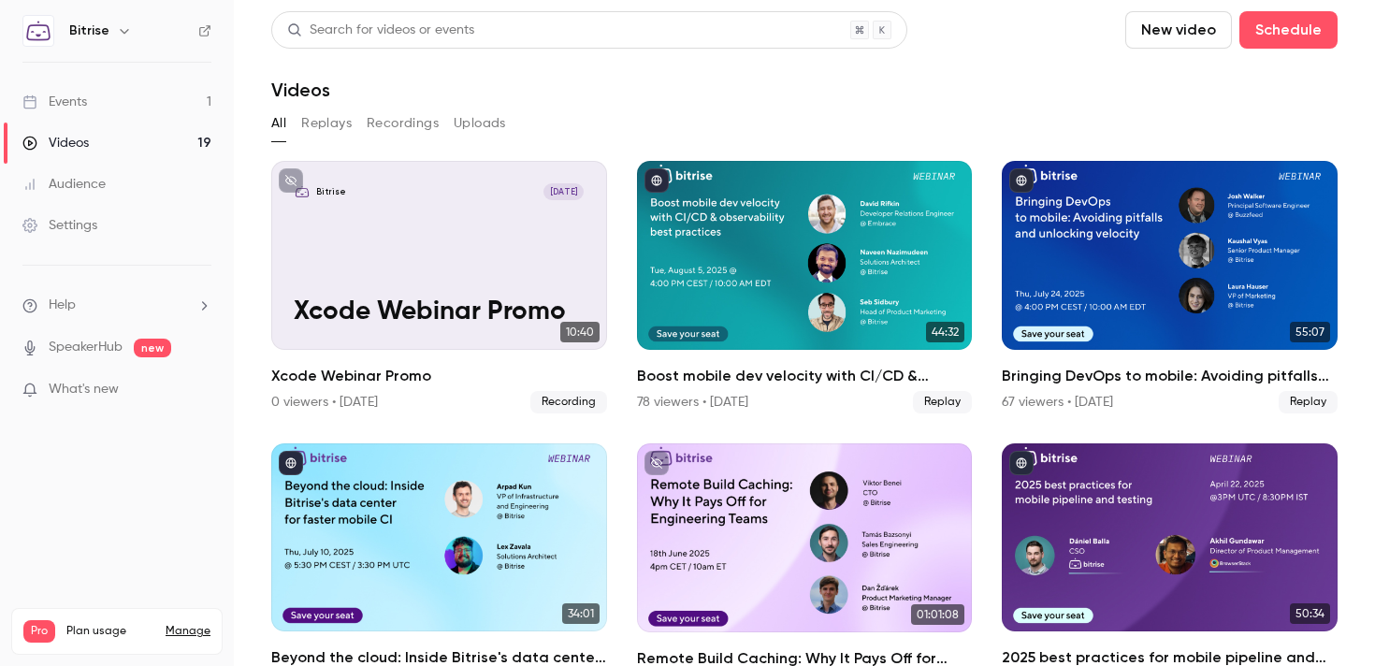
scroll to position [62, 0]
